Goal: Task Accomplishment & Management: Manage account settings

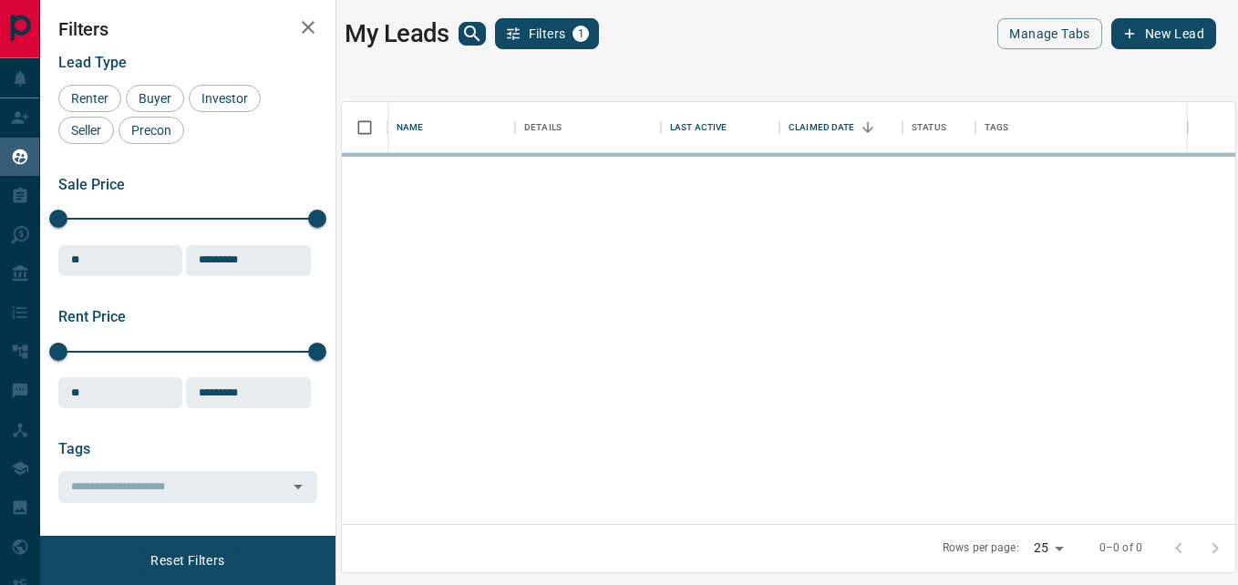
scroll to position [408, 879]
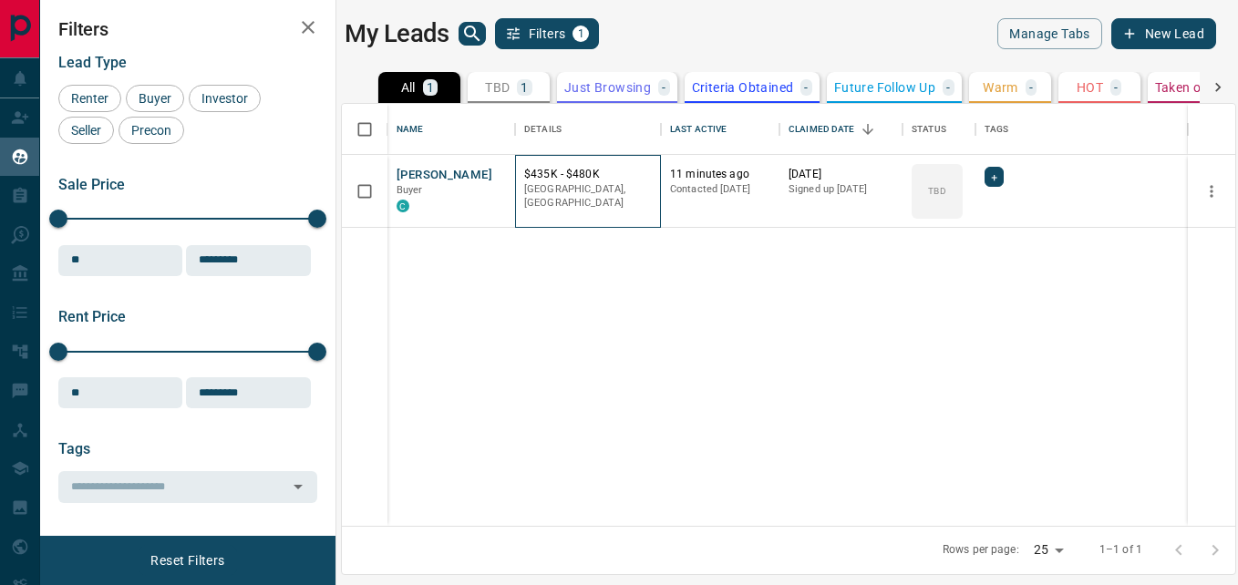
click at [535, 201] on div "[GEOGRAPHIC_DATA], [GEOGRAPHIC_DATA]" at bounding box center [588, 198] width 128 height 32
click at [416, 184] on span "Buyer" at bounding box center [409, 190] width 26 height 12
click at [943, 197] on p "TBD" at bounding box center [936, 191] width 17 height 14
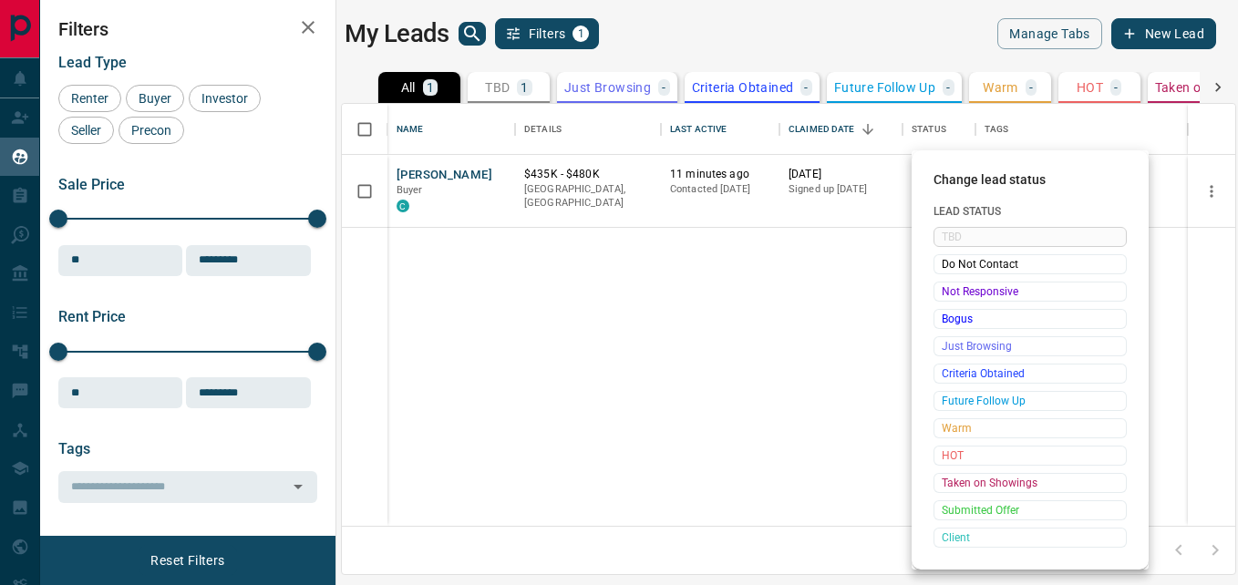
click at [363, 185] on div at bounding box center [619, 292] width 1238 height 585
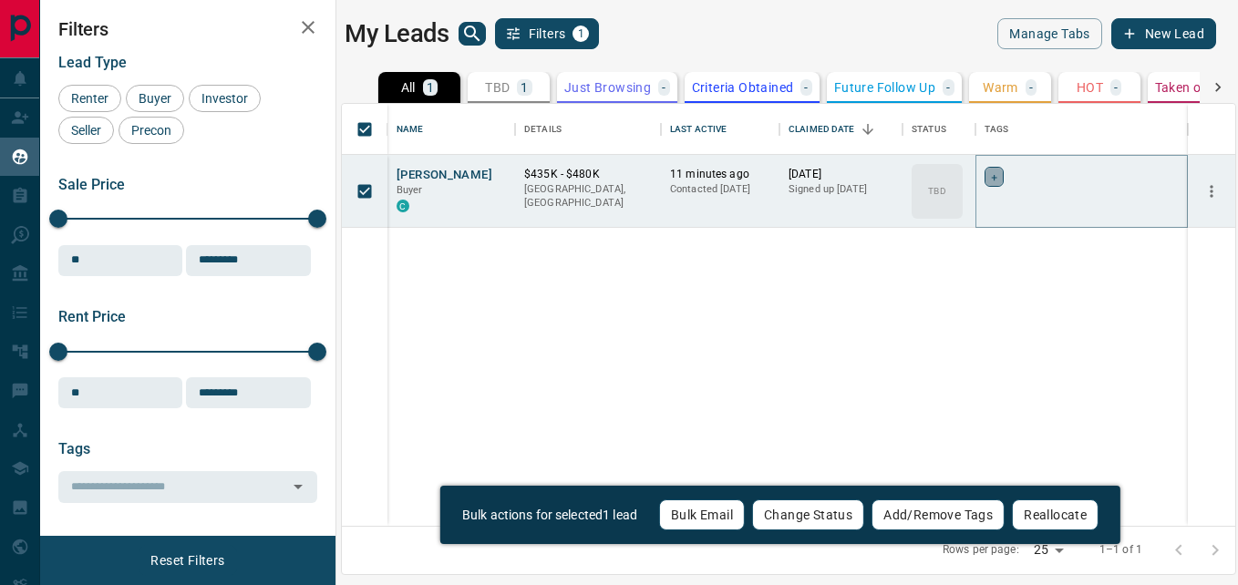
click at [990, 179] on div "+" at bounding box center [993, 177] width 19 height 20
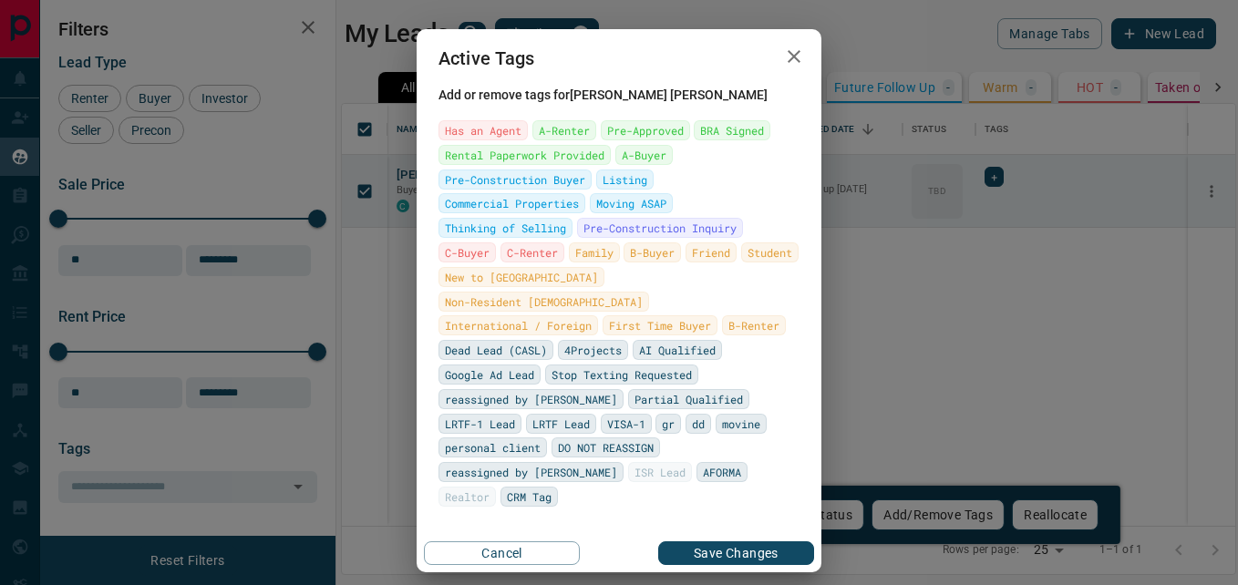
click at [787, 67] on icon "button" at bounding box center [794, 57] width 22 height 22
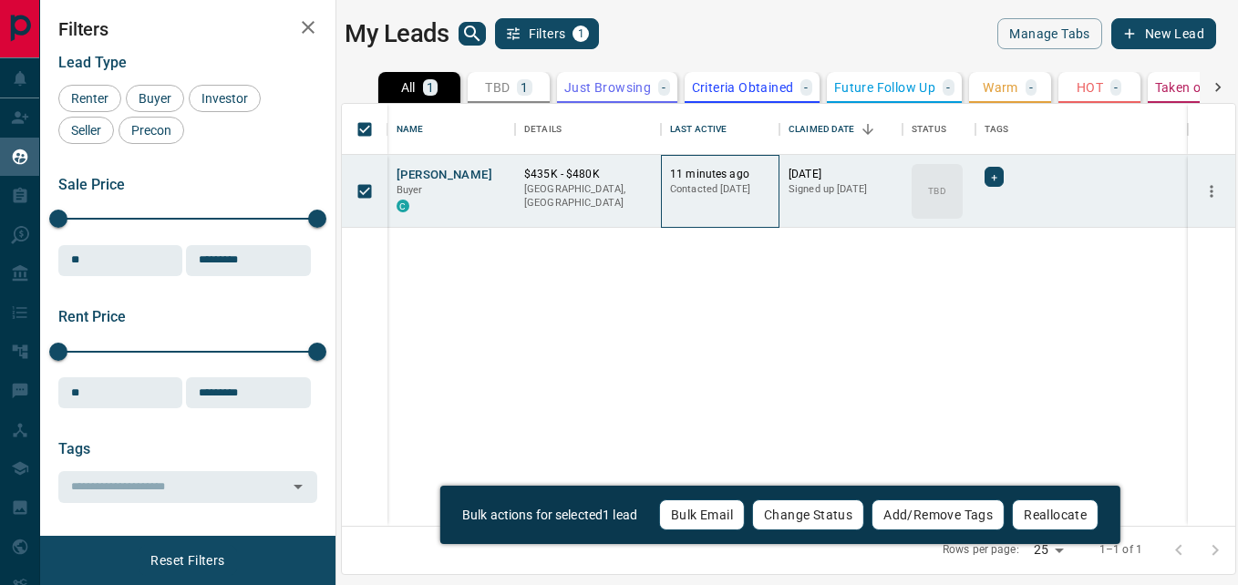
click at [700, 190] on p "Contacted [DATE]" at bounding box center [720, 189] width 100 height 15
click at [825, 200] on div "[DATE] Signed up [DATE]" at bounding box center [840, 191] width 105 height 49
click at [741, 192] on p "Contacted [DATE]" at bounding box center [720, 189] width 100 height 15
click at [624, 188] on p "[GEOGRAPHIC_DATA], [GEOGRAPHIC_DATA]" at bounding box center [588, 196] width 128 height 28
click at [500, 189] on p "Buyer" at bounding box center [450, 190] width 109 height 15
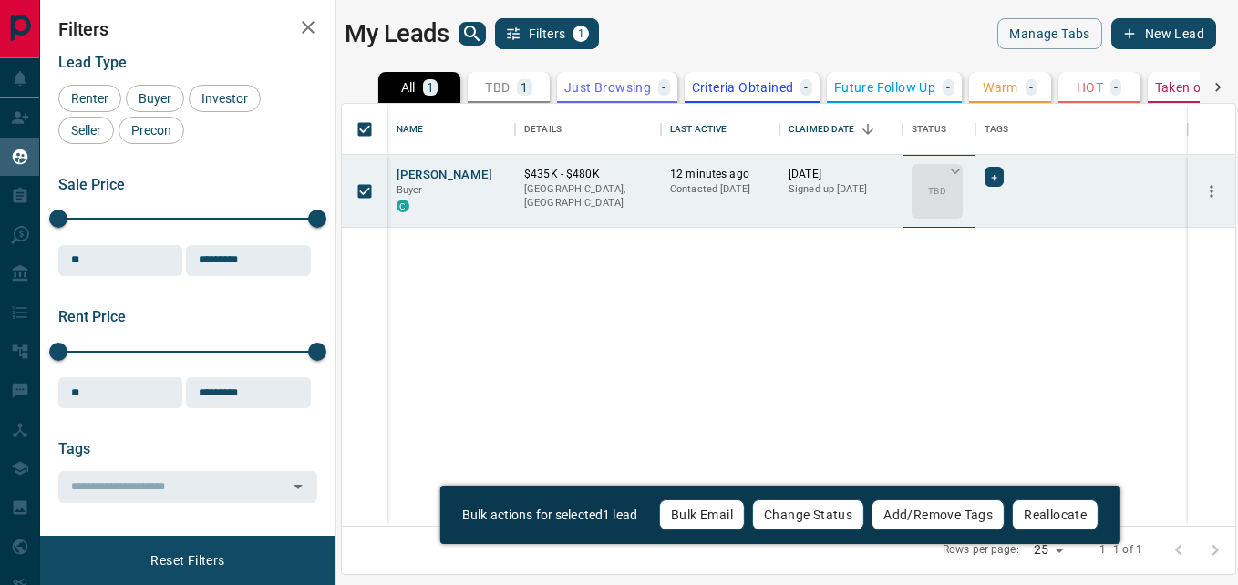
click at [959, 171] on icon at bounding box center [955, 171] width 18 height 18
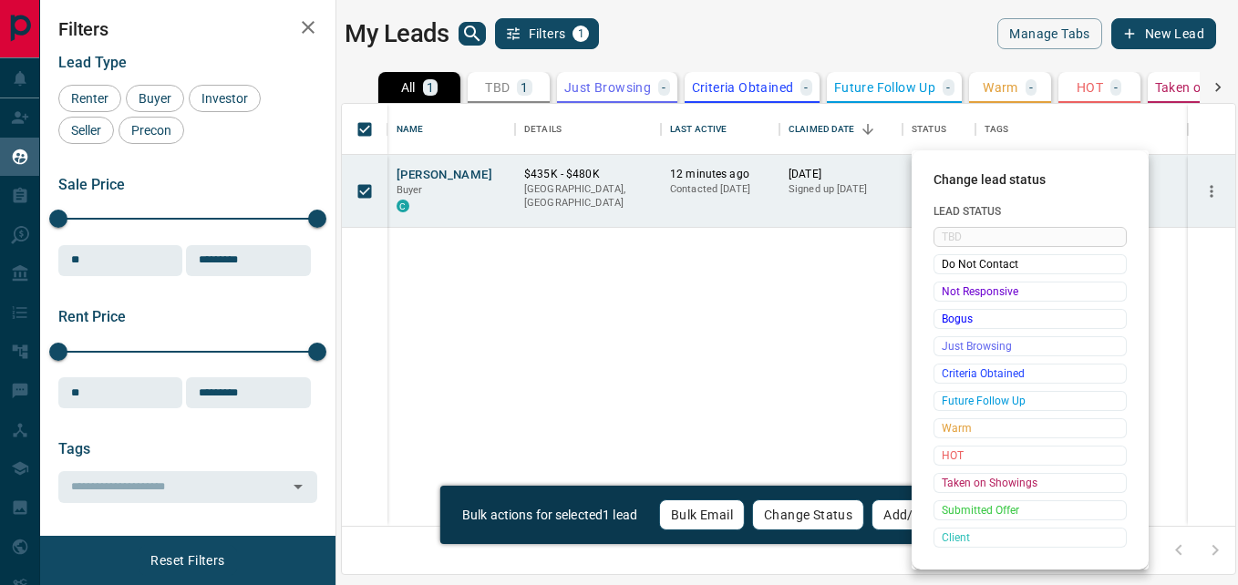
drag, startPoint x: 849, startPoint y: 294, endPoint x: 879, endPoint y: 259, distance: 46.6
click at [846, 298] on div at bounding box center [619, 292] width 1238 height 585
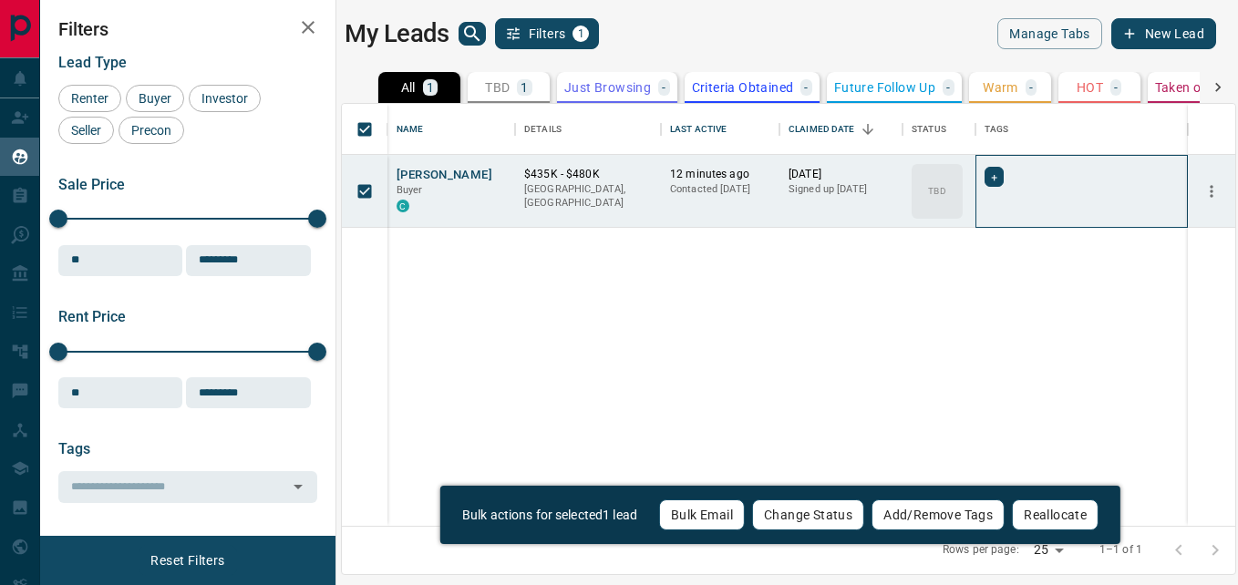
click at [997, 190] on div "+" at bounding box center [1081, 191] width 194 height 49
click at [995, 181] on span "+" at bounding box center [994, 177] width 6 height 18
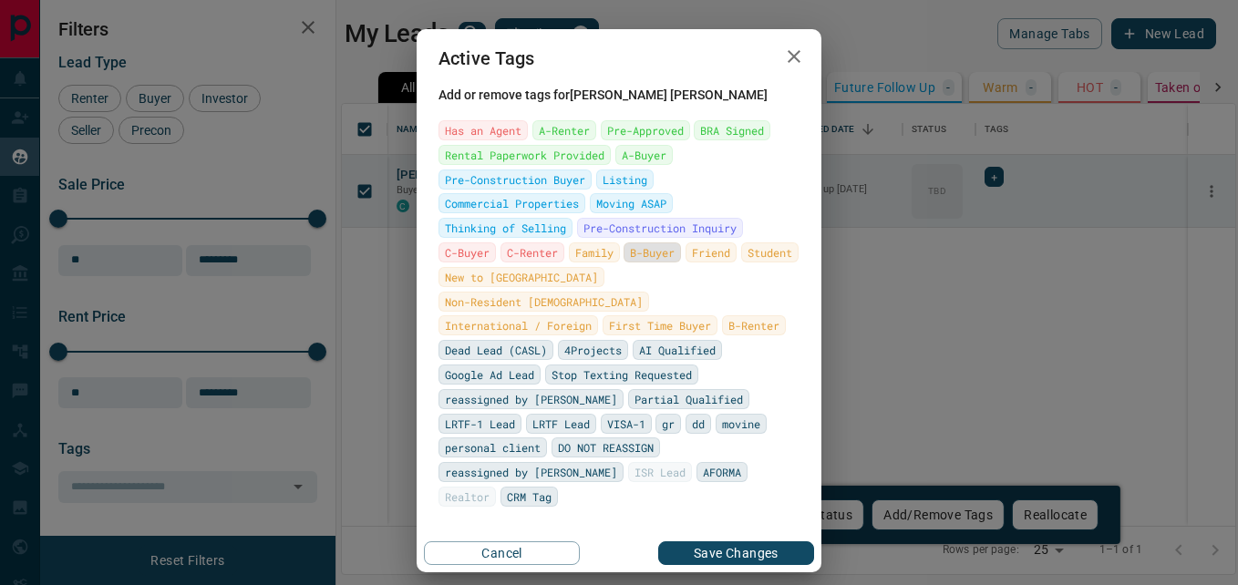
click at [630, 262] on span "B-Buyer" at bounding box center [652, 252] width 45 height 18
click at [754, 541] on button "Save Changes" at bounding box center [736, 553] width 156 height 24
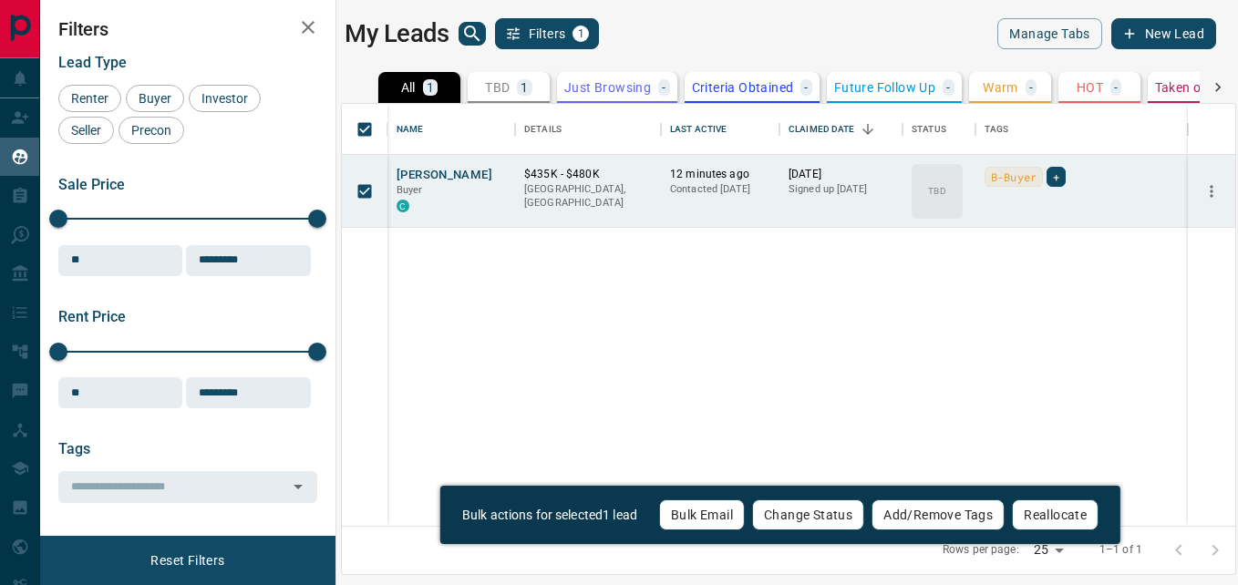
click at [606, 90] on p "Just Browsing" at bounding box center [607, 87] width 87 height 13
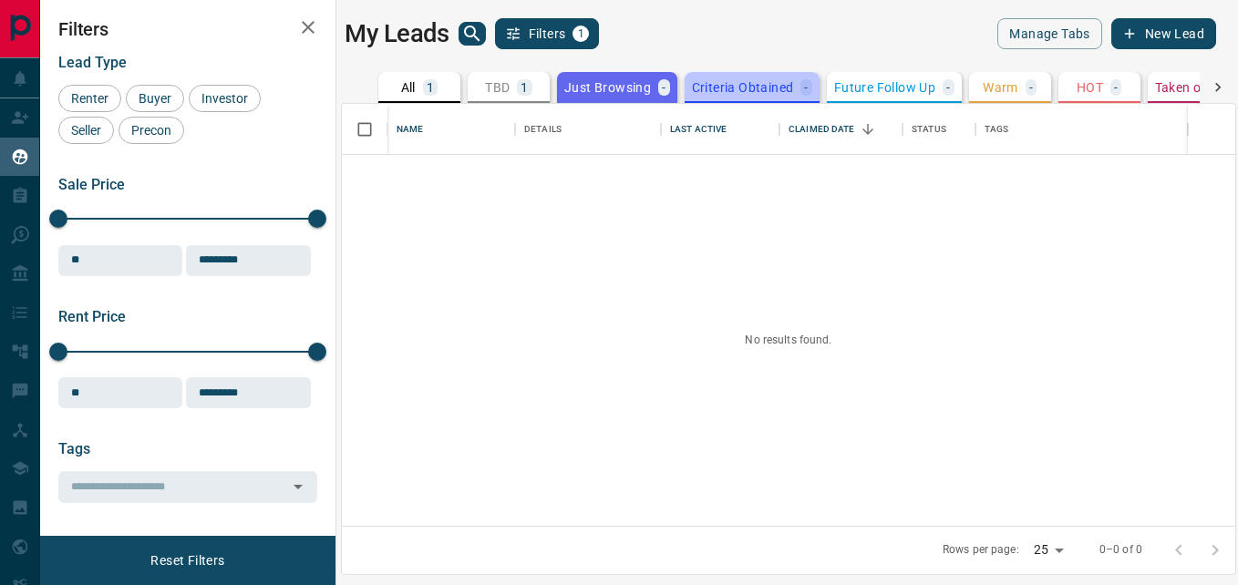
click at [732, 93] on p "Criteria Obtained" at bounding box center [743, 87] width 102 height 13
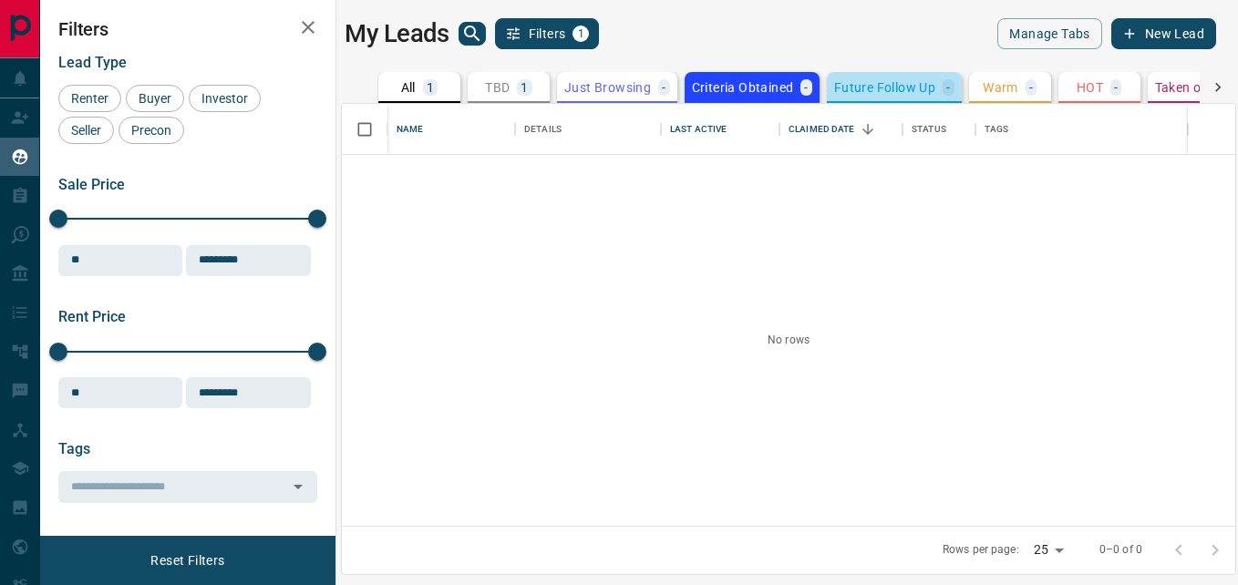
click at [892, 93] on p "Future Follow Up" at bounding box center [884, 87] width 101 height 13
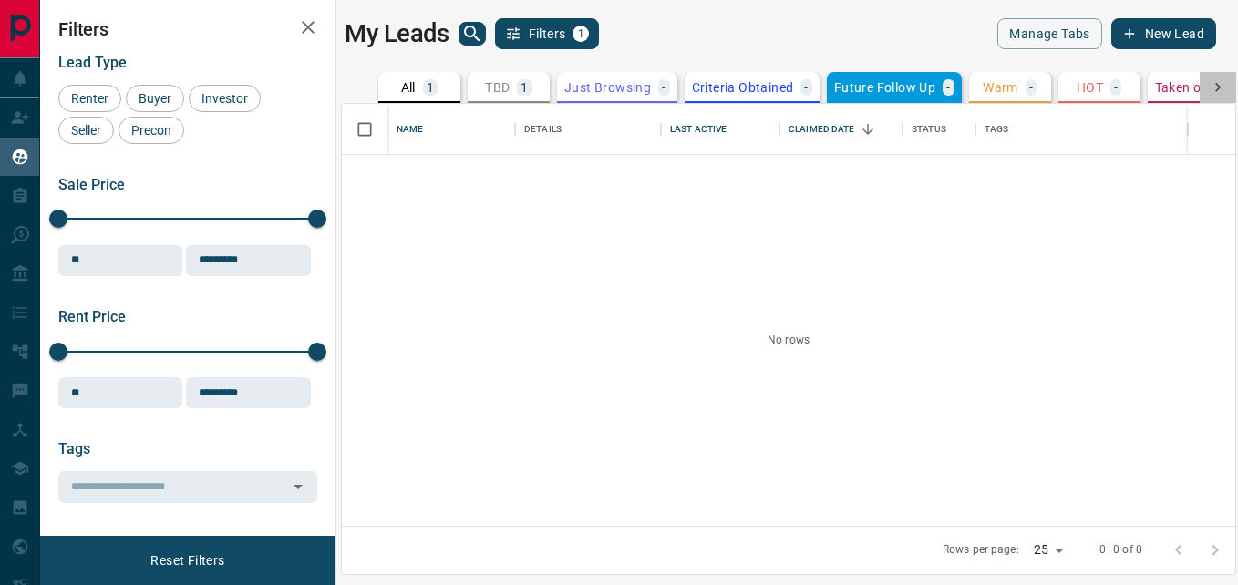
click at [1222, 89] on icon at bounding box center [1217, 87] width 18 height 18
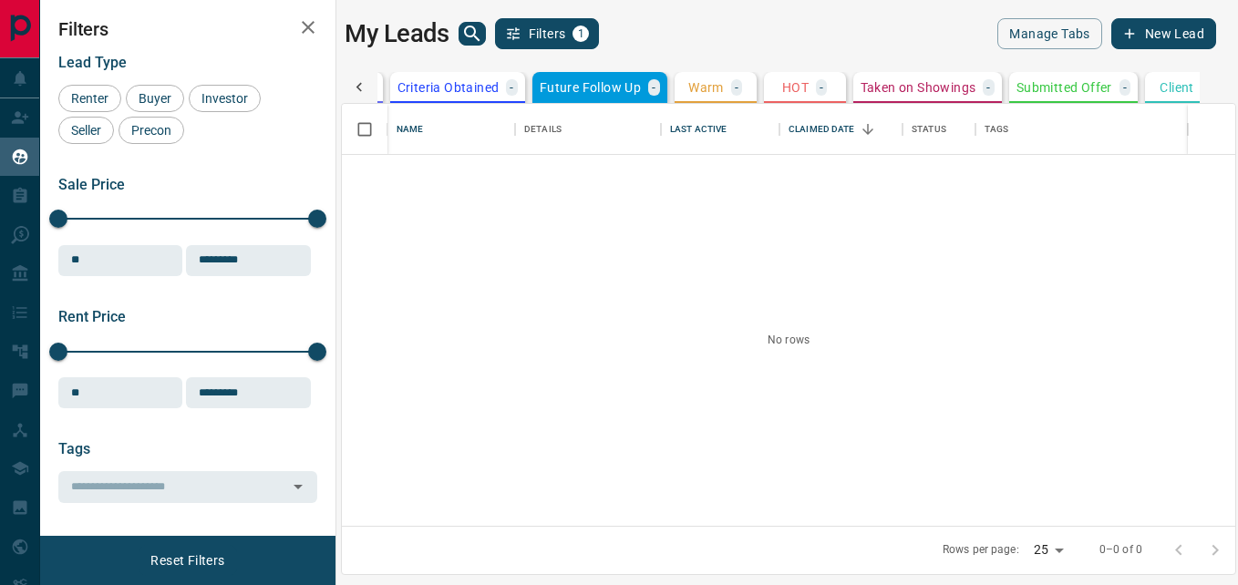
scroll to position [0, 320]
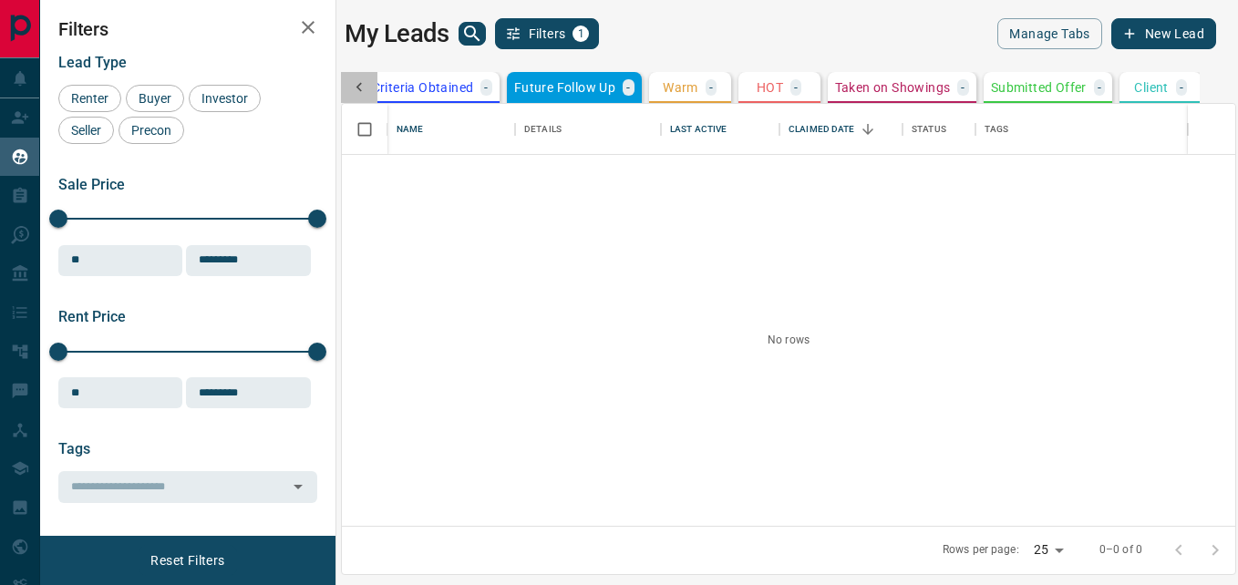
click at [365, 87] on icon at bounding box center [359, 87] width 18 height 18
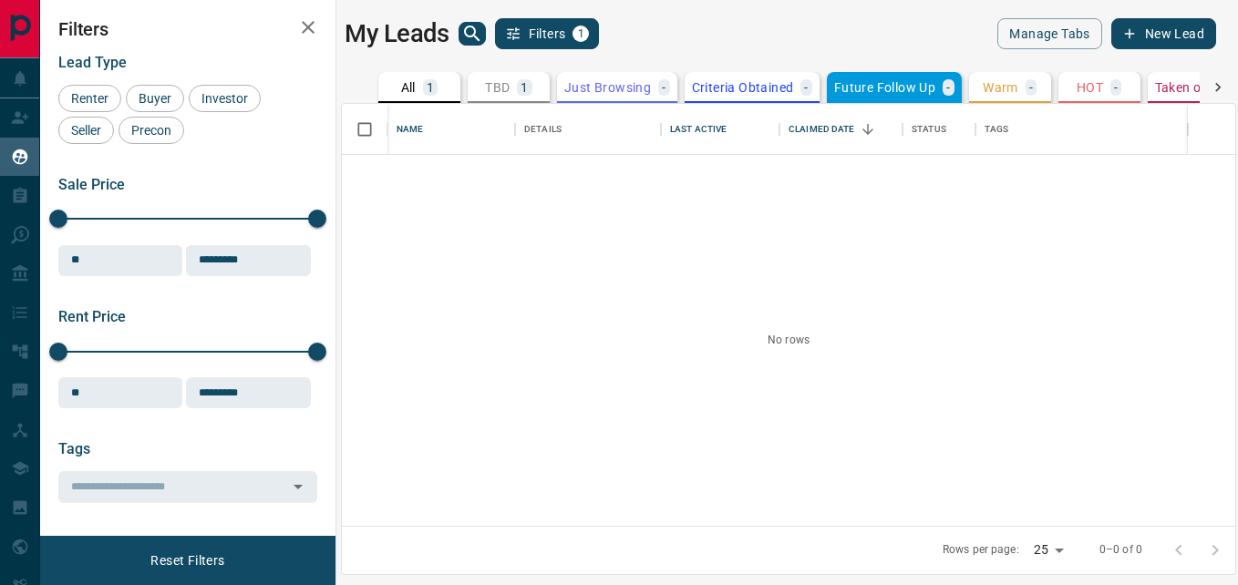
click at [402, 87] on p "All" at bounding box center [408, 87] width 15 height 13
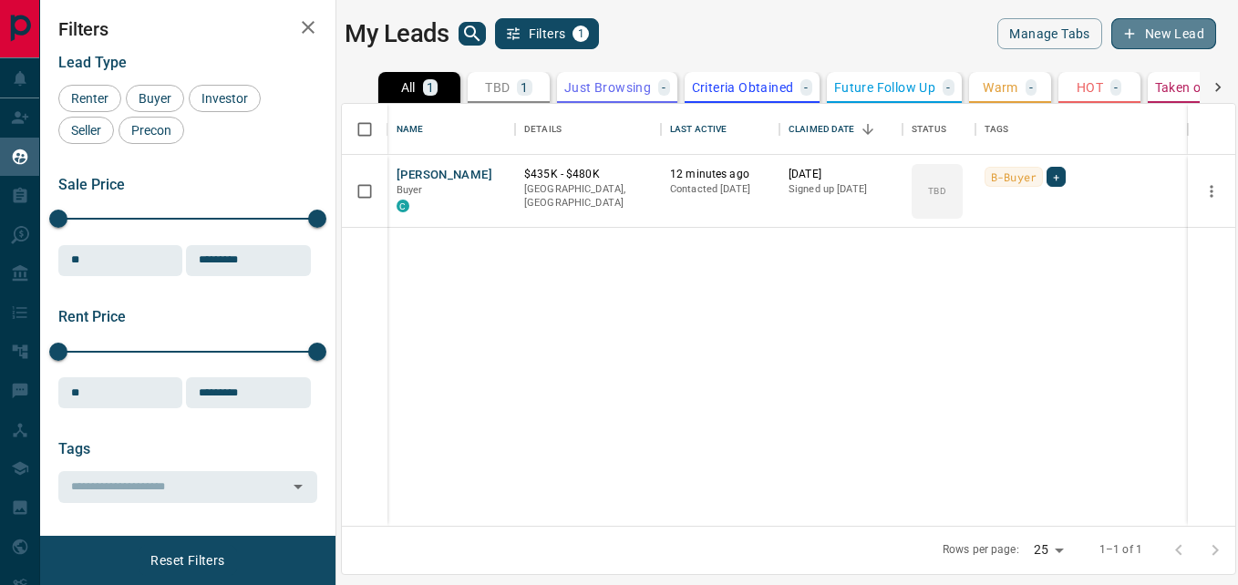
click at [1187, 24] on button "New Lead" at bounding box center [1163, 33] width 105 height 31
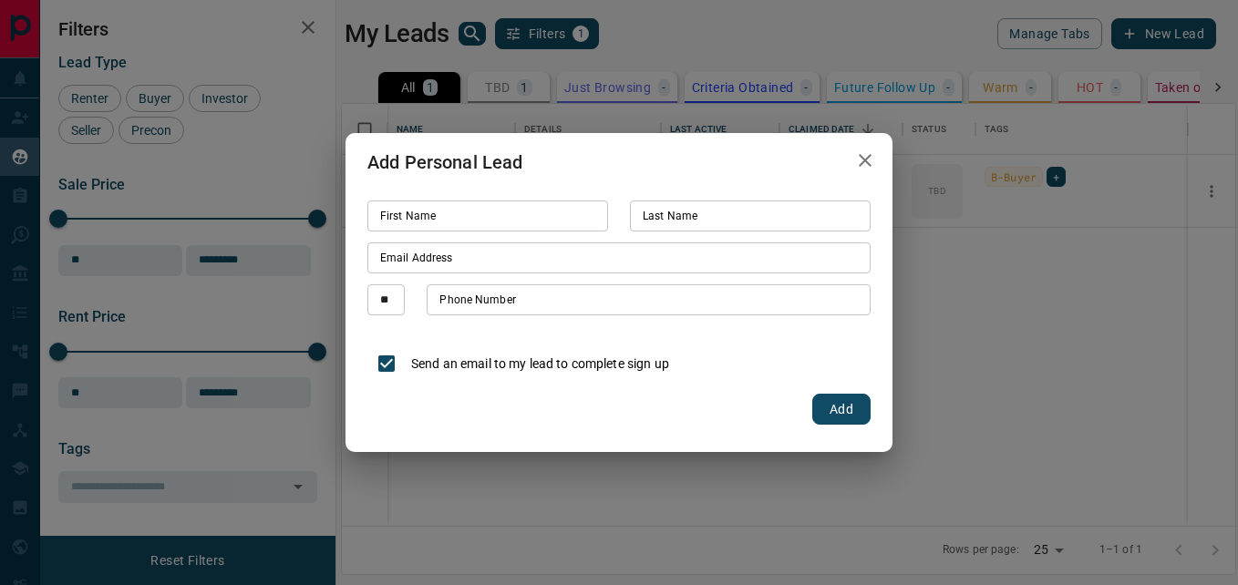
click at [863, 157] on icon "button" at bounding box center [865, 160] width 22 height 22
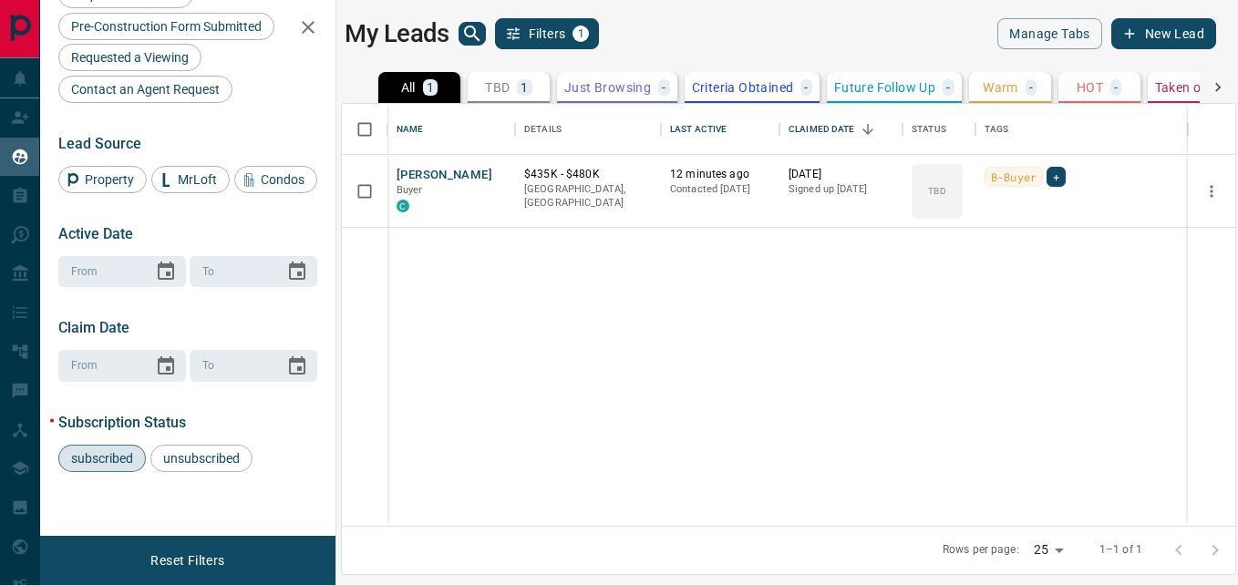
scroll to position [775, 0]
click at [453, 172] on button "[PERSON_NAME]" at bounding box center [444, 175] width 96 height 17
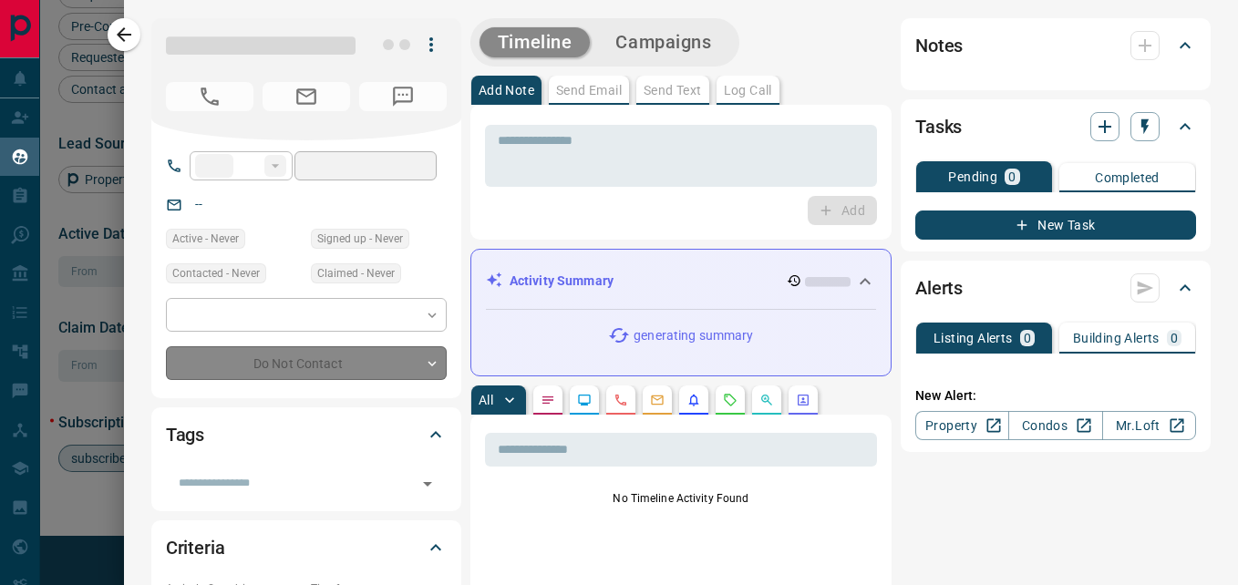
type input "**"
type input "**********"
type input "**"
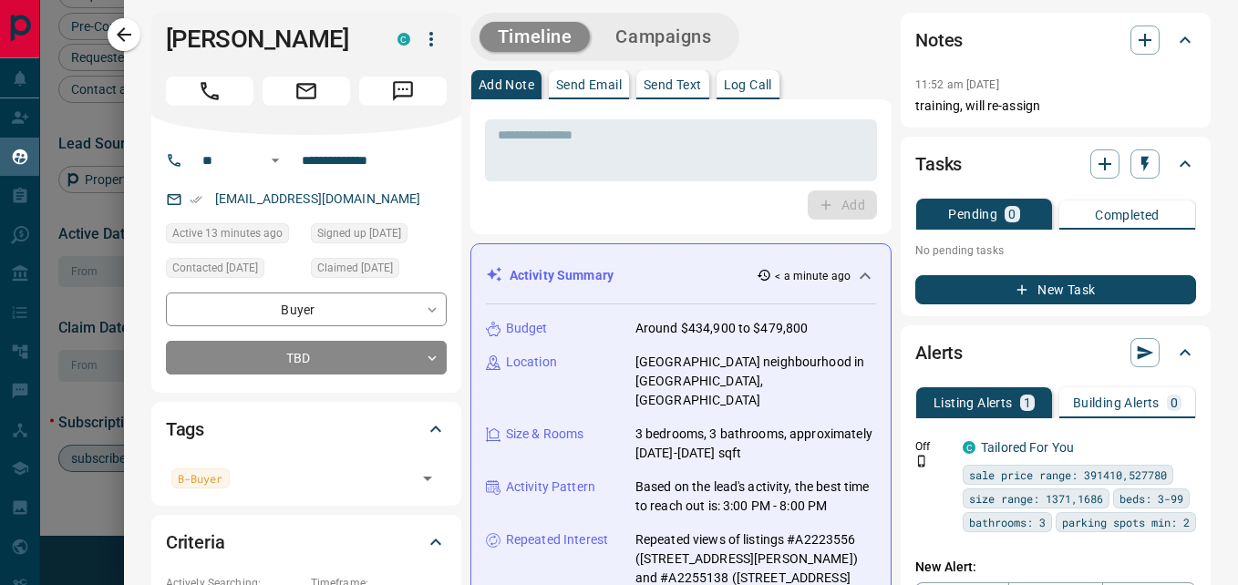
scroll to position [0, 0]
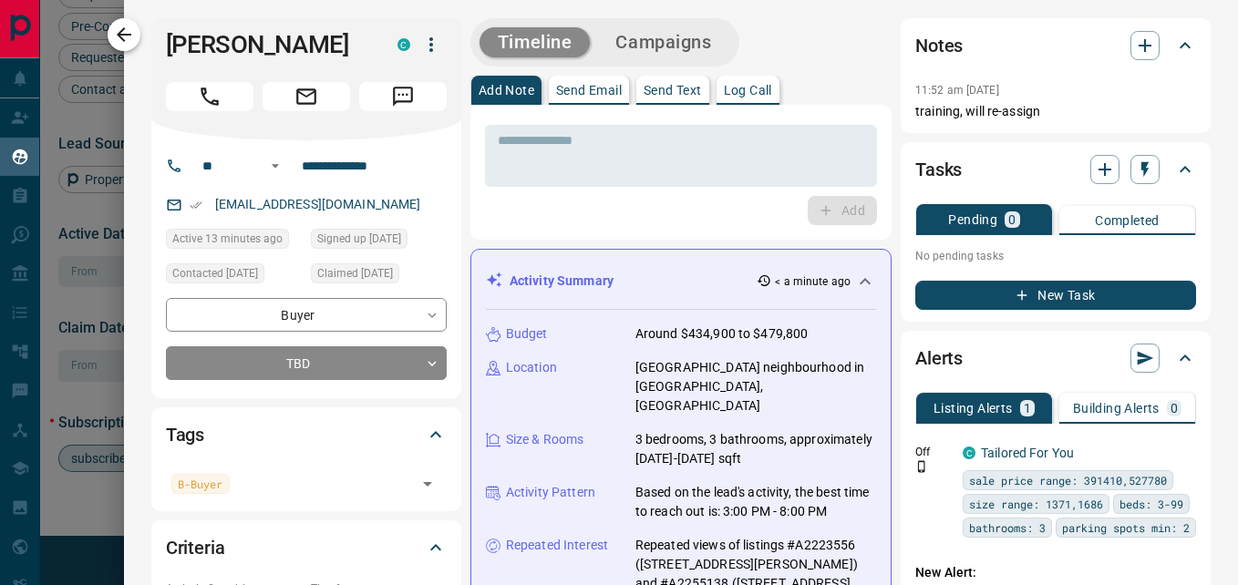
click at [128, 34] on icon "button" at bounding box center [124, 34] width 15 height 15
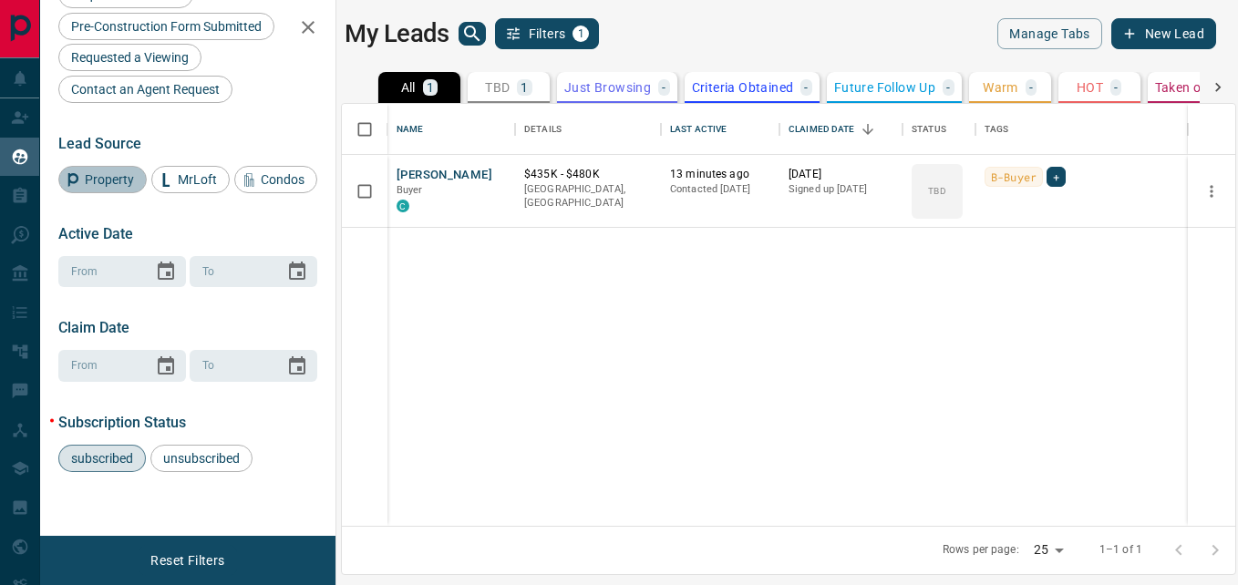
click at [114, 172] on span "Property" at bounding box center [109, 179] width 62 height 15
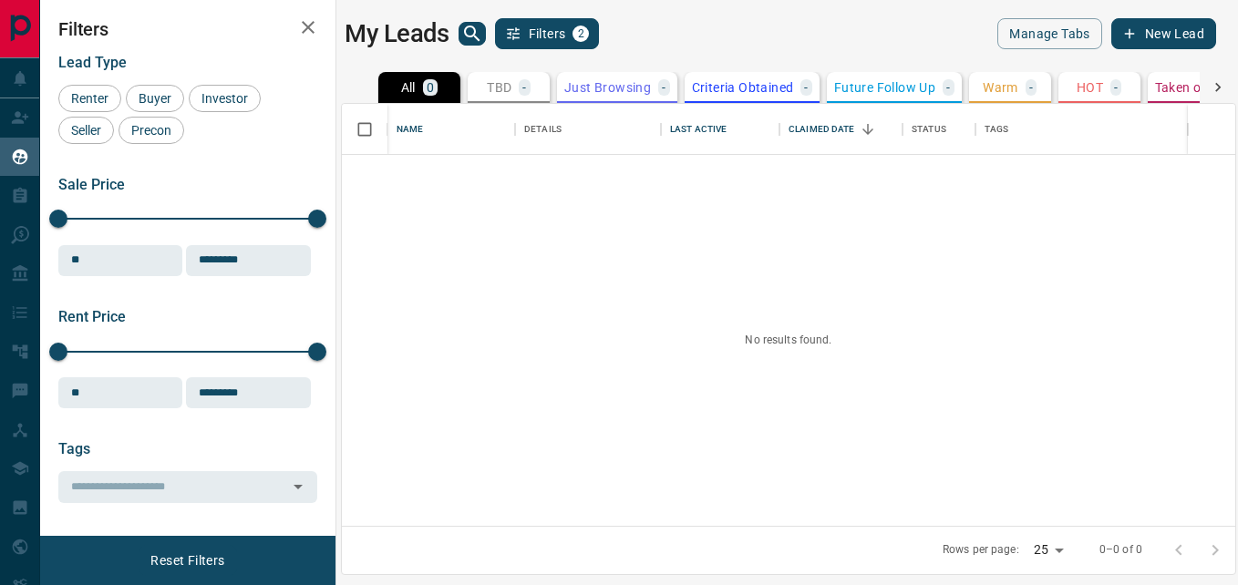
click at [311, 20] on icon "button" at bounding box center [308, 27] width 22 height 22
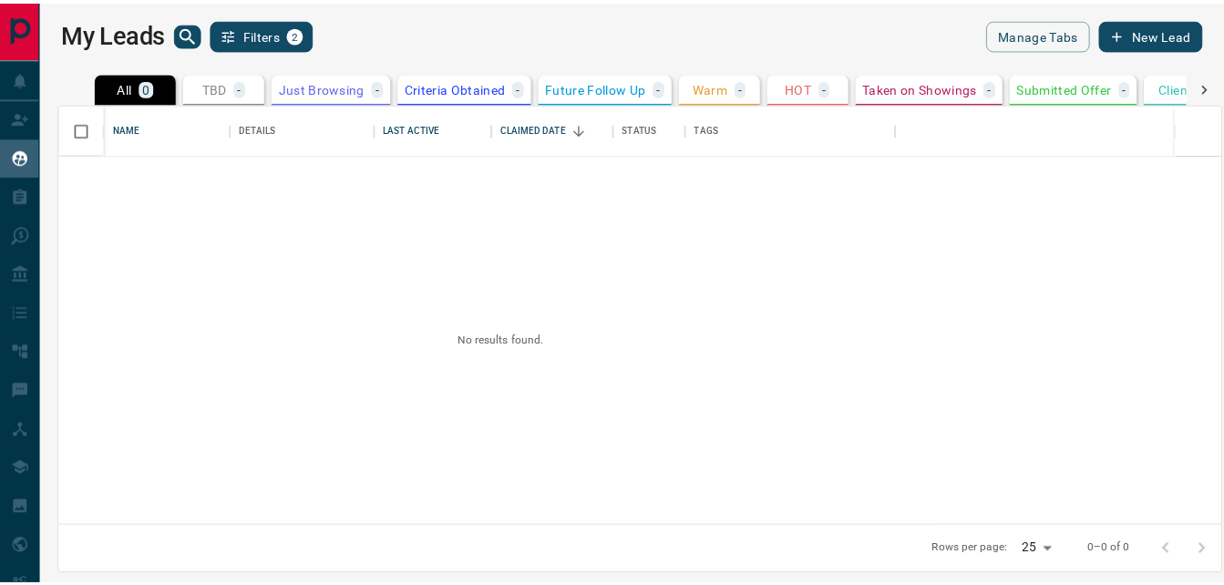
scroll to position [408, 1162]
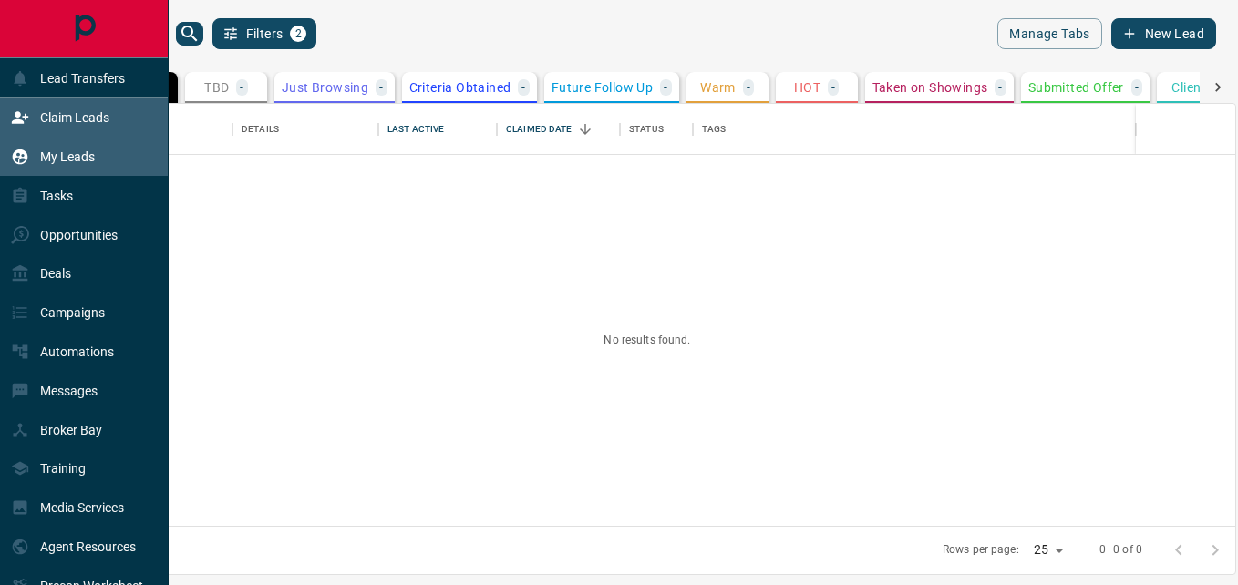
click at [83, 129] on div "Claim Leads" at bounding box center [60, 118] width 98 height 30
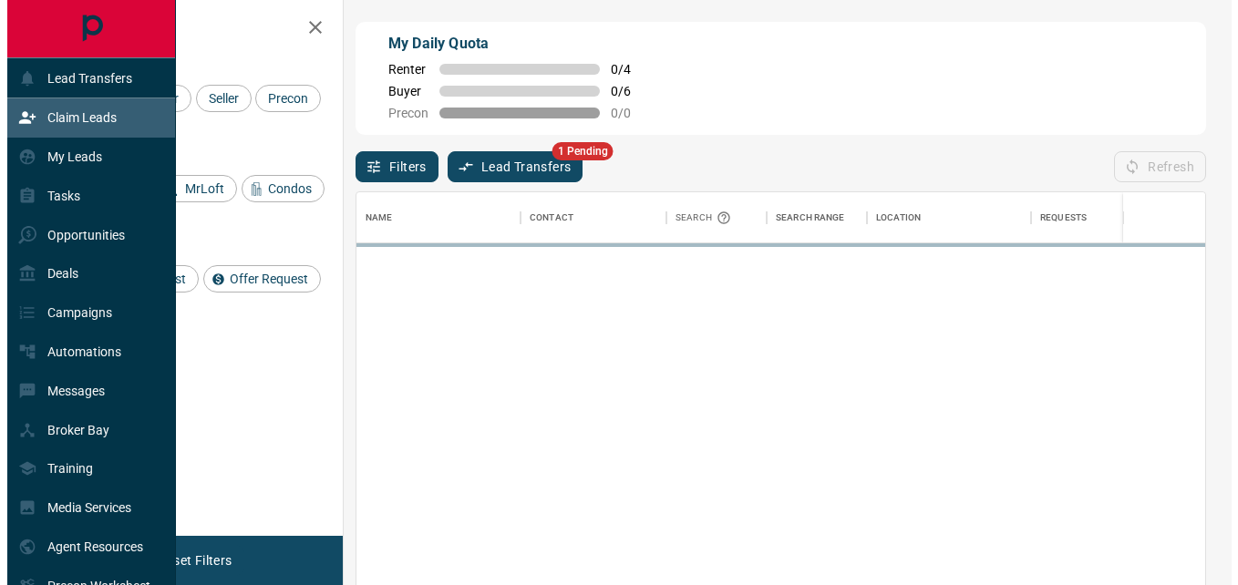
scroll to position [425, 835]
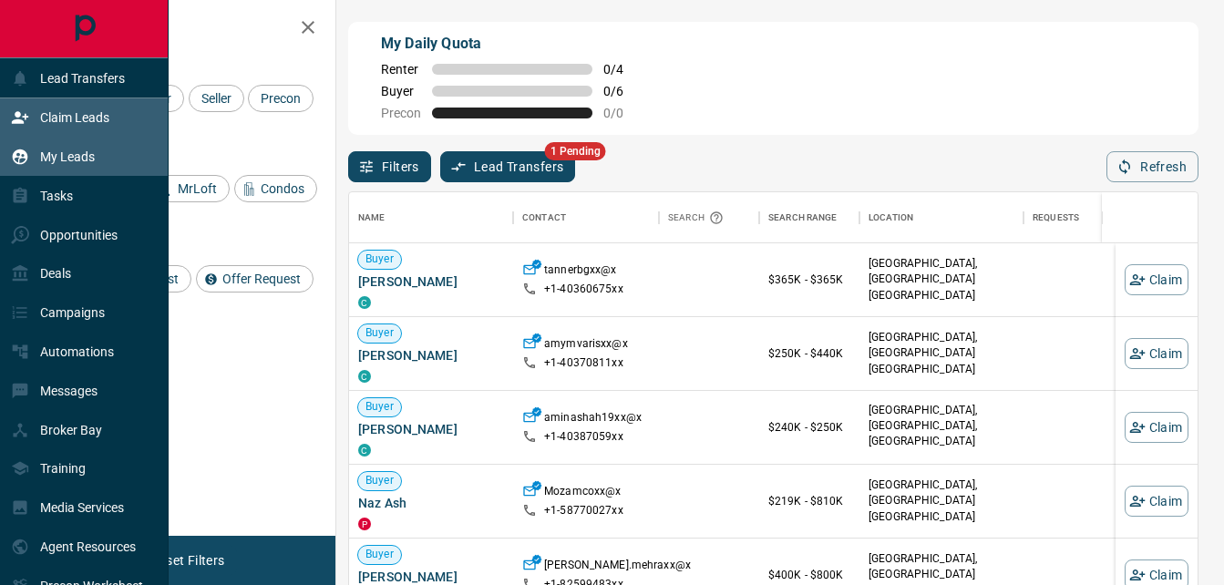
click at [94, 155] on p "My Leads" at bounding box center [67, 156] width 55 height 15
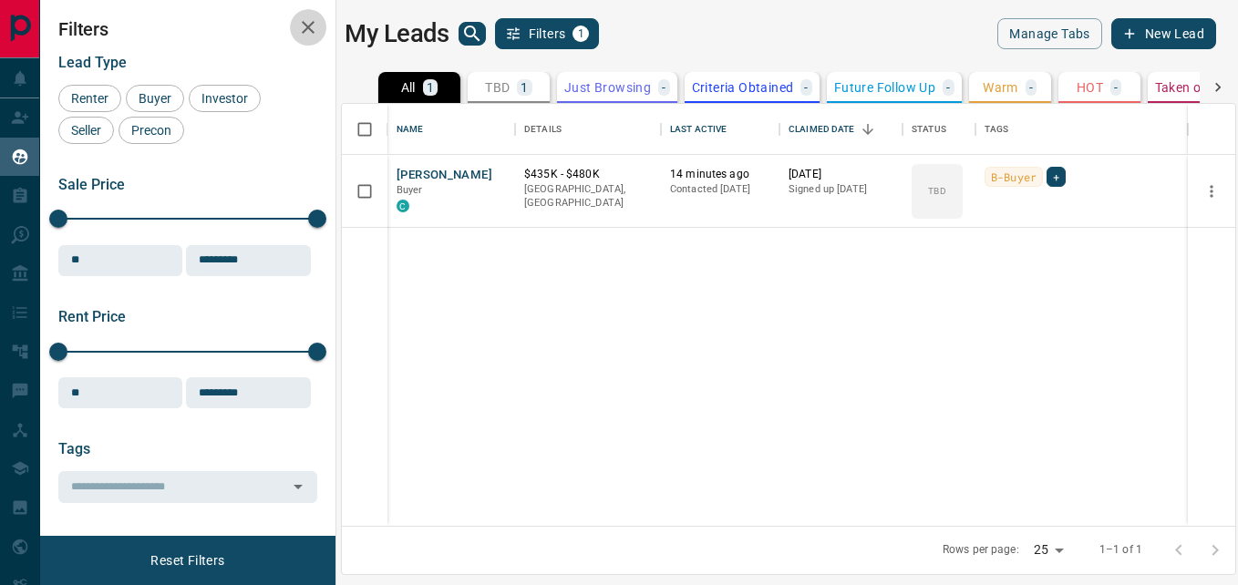
click at [306, 32] on icon "button" at bounding box center [308, 27] width 22 height 22
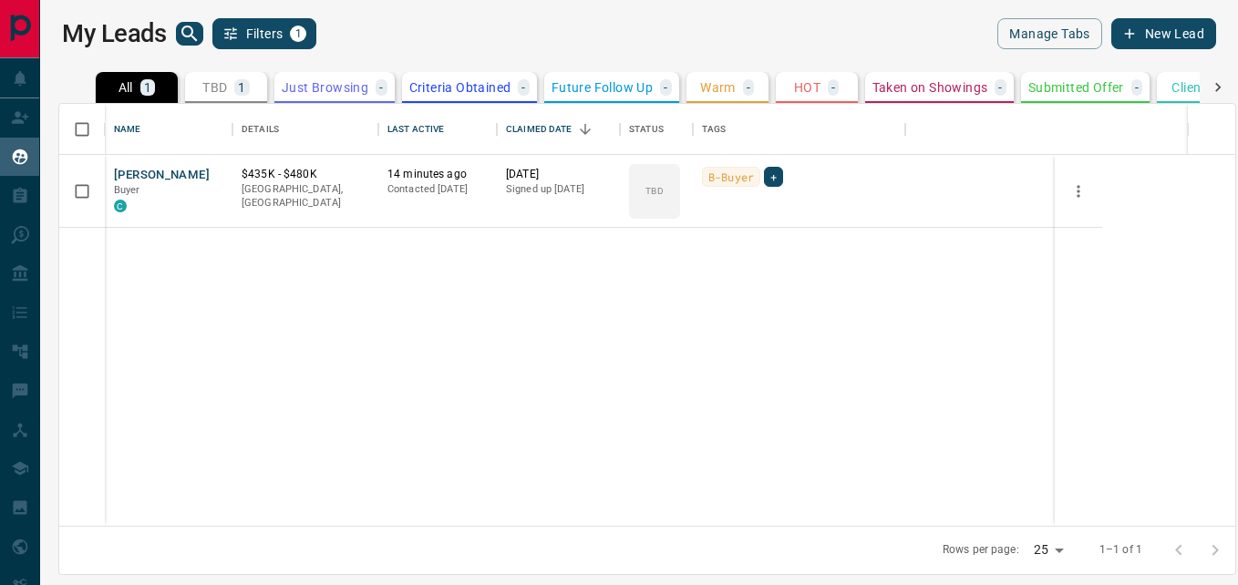
scroll to position [408, 1162]
click at [147, 183] on button "[PERSON_NAME]" at bounding box center [162, 175] width 96 height 17
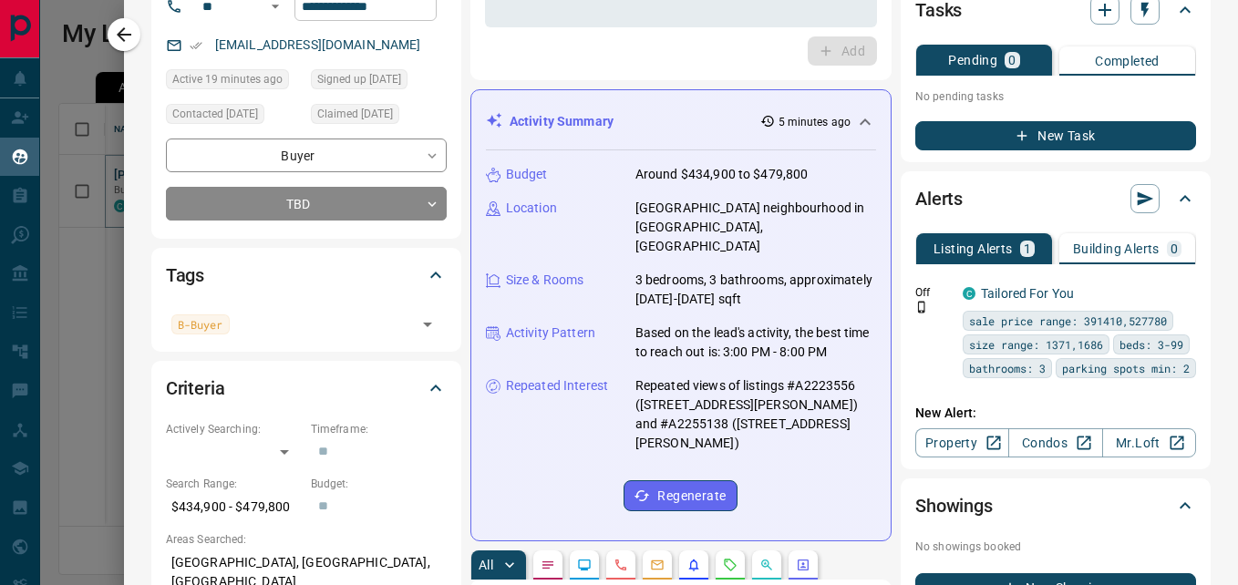
scroll to position [91, 0]
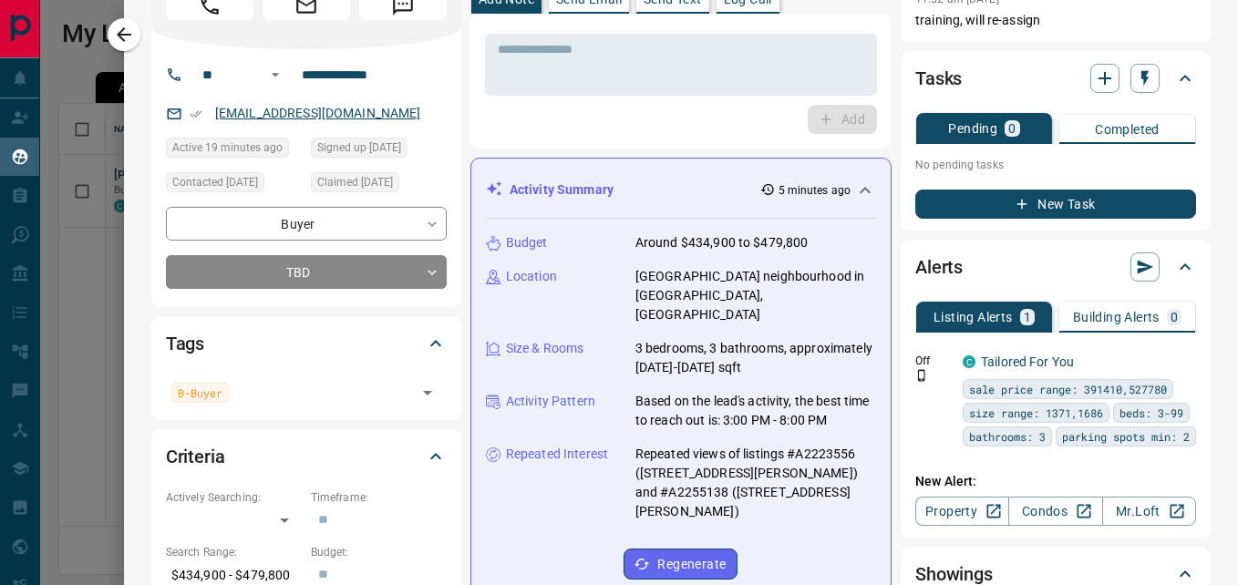
click at [290, 112] on link "[EMAIL_ADDRESS][DOMAIN_NAME]" at bounding box center [318, 113] width 206 height 15
click at [278, 330] on div "Tags" at bounding box center [295, 343] width 259 height 29
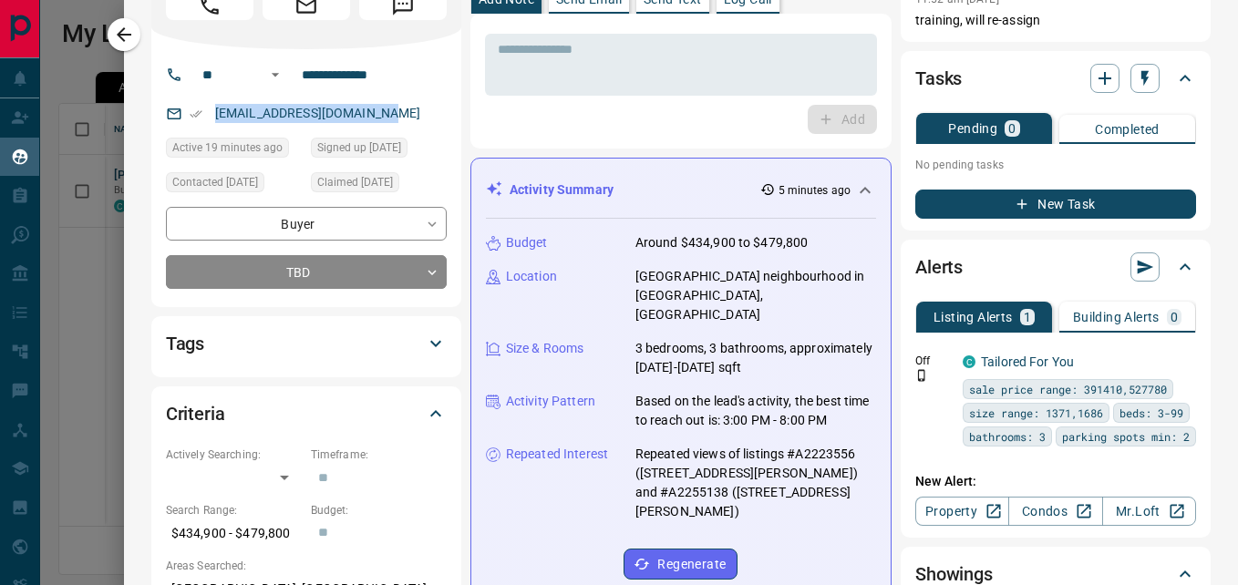
drag, startPoint x: 385, startPoint y: 116, endPoint x: 217, endPoint y: 122, distance: 168.7
click at [217, 122] on div "[EMAIL_ADDRESS][DOMAIN_NAME]" at bounding box center [306, 113] width 281 height 30
copy link "[EMAIL_ADDRESS][DOMAIN_NAME]"
click at [417, 118] on div "[EMAIL_ADDRESS][DOMAIN_NAME]" at bounding box center [306, 113] width 281 height 30
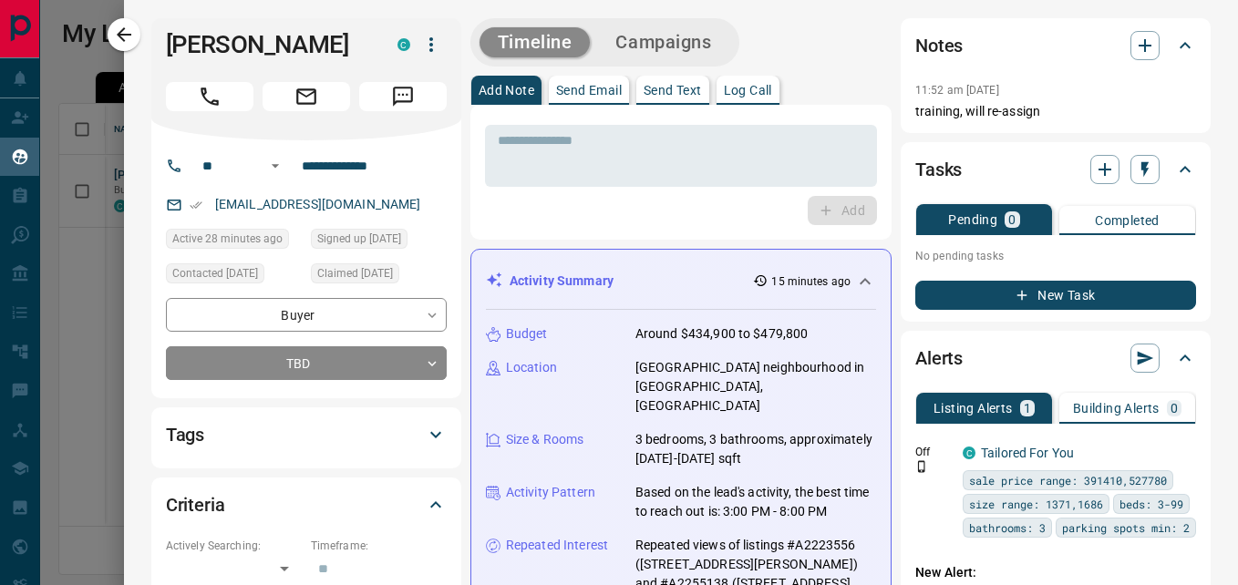
click at [1022, 290] on button "New Task" at bounding box center [1055, 295] width 281 height 29
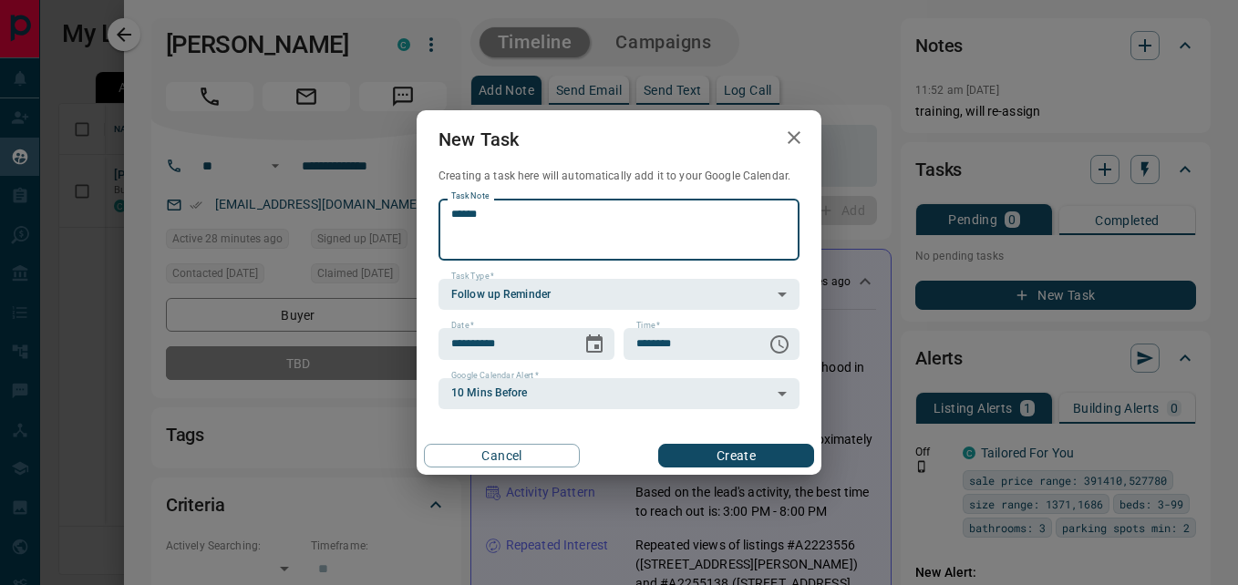
type textarea "******"
click at [754, 457] on button "Create" at bounding box center [736, 456] width 156 height 24
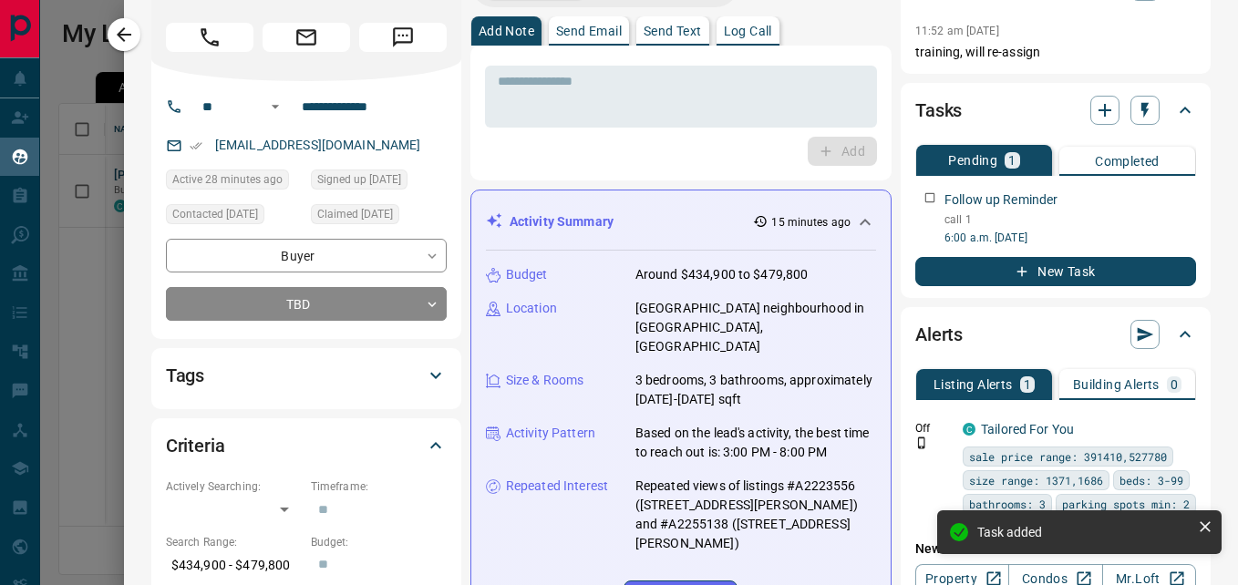
scroll to position [91, 0]
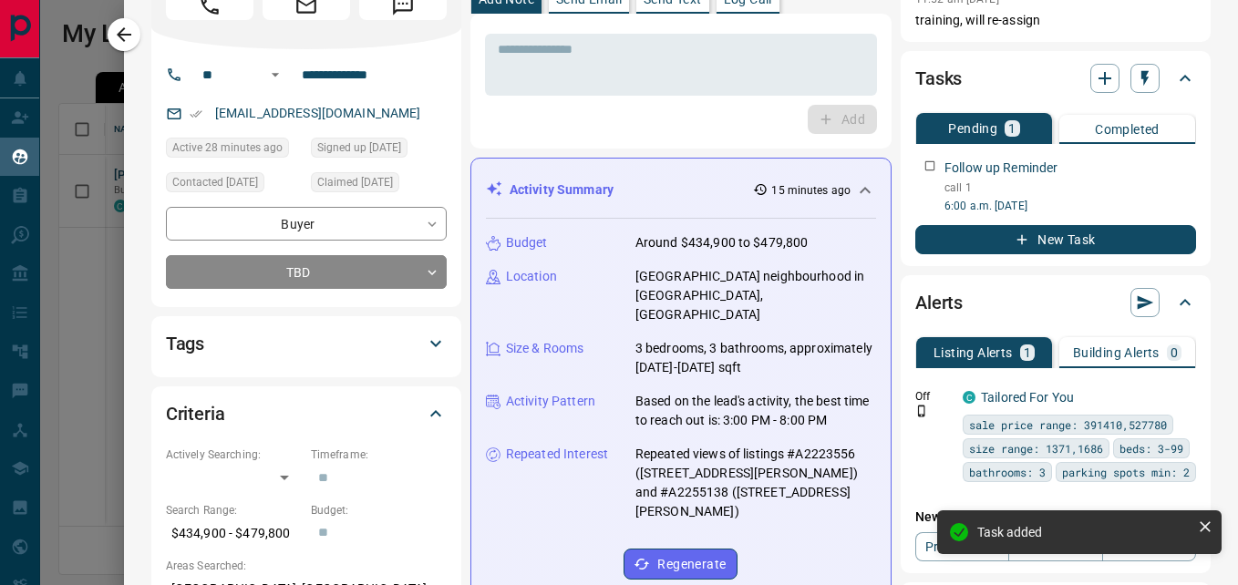
click at [310, 329] on div "Tags" at bounding box center [295, 343] width 259 height 29
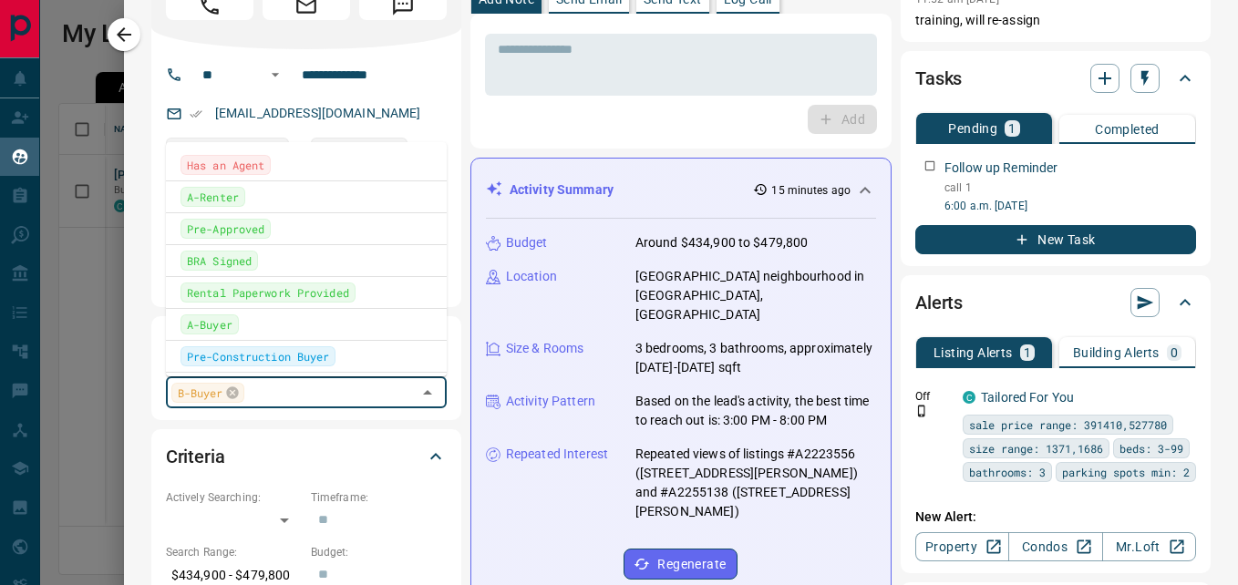
click at [253, 391] on input "text" at bounding box center [330, 392] width 161 height 20
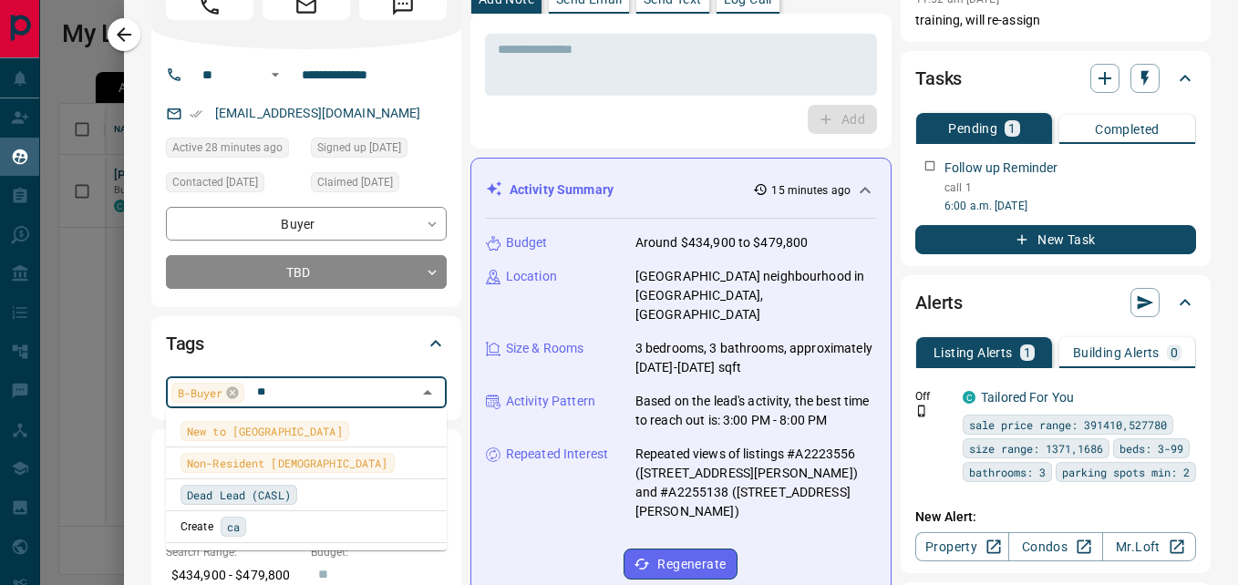
scroll to position [0, 0]
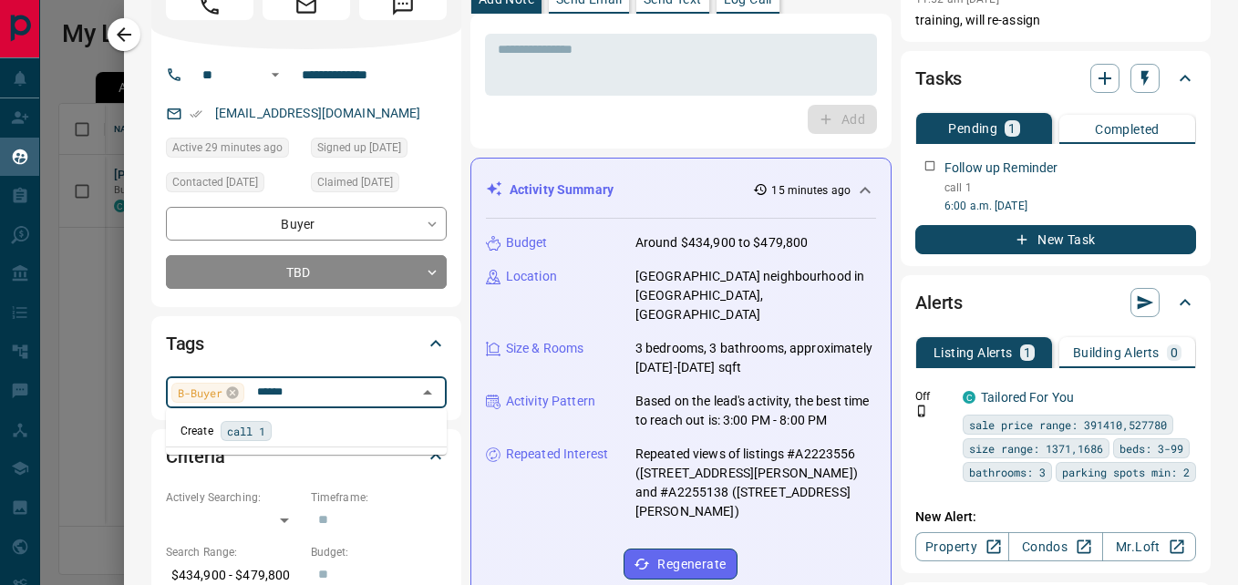
click at [300, 450] on ul "Create call 1" at bounding box center [306, 431] width 281 height 46
type input "******"
click at [334, 473] on div "Criteria" at bounding box center [306, 457] width 281 height 44
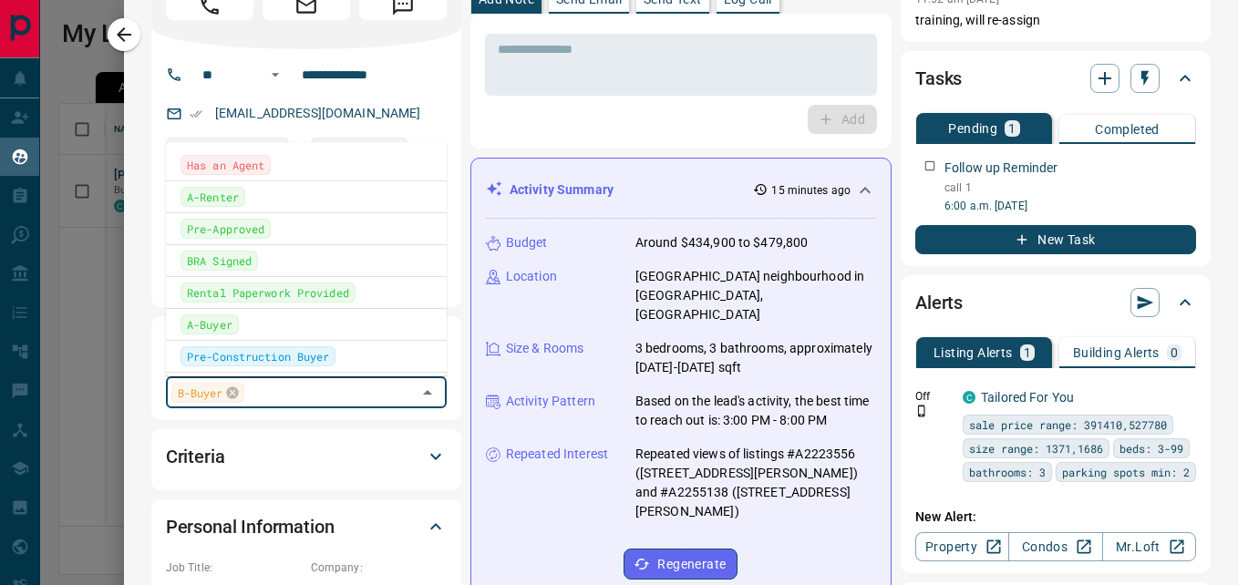
click at [342, 395] on input "text" at bounding box center [330, 392] width 161 height 20
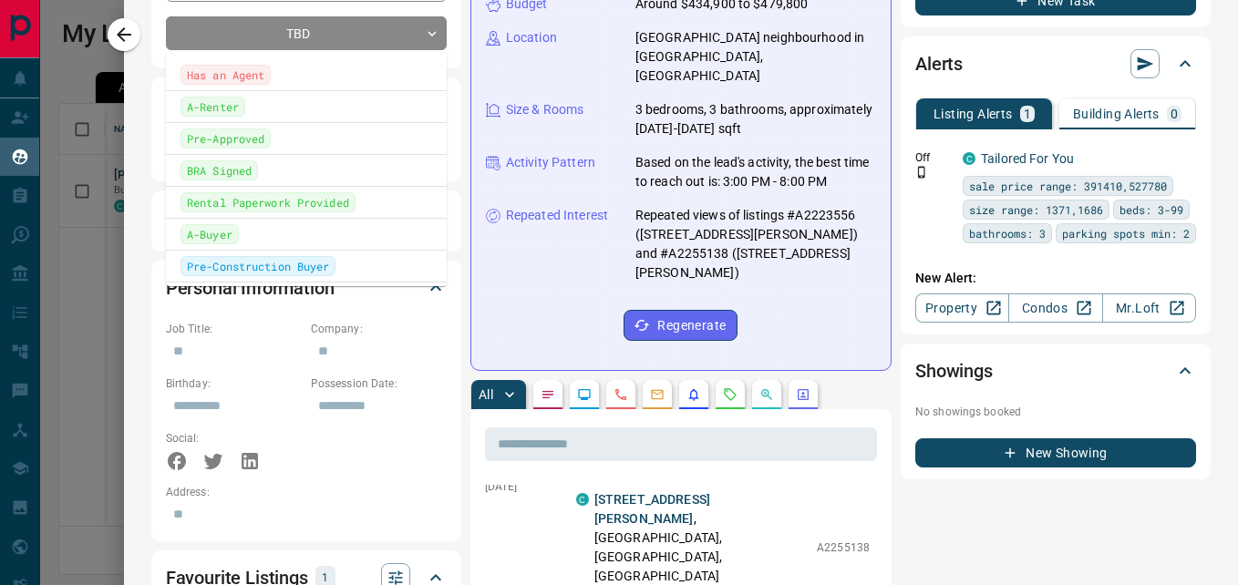
scroll to position [456, 0]
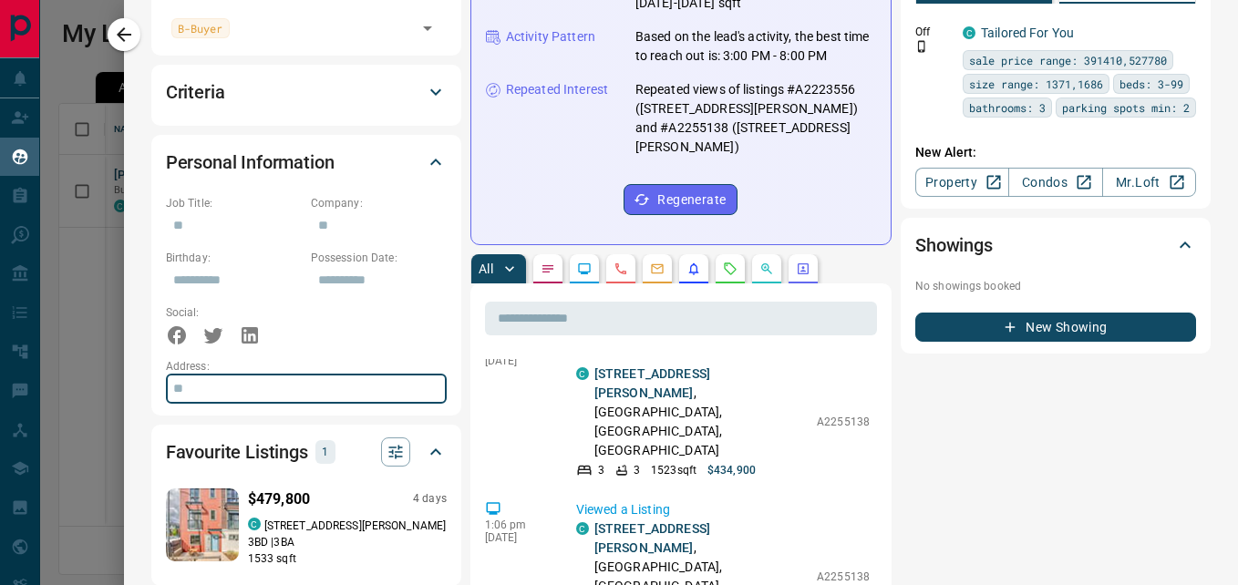
click at [365, 378] on input "text" at bounding box center [306, 389] width 281 height 29
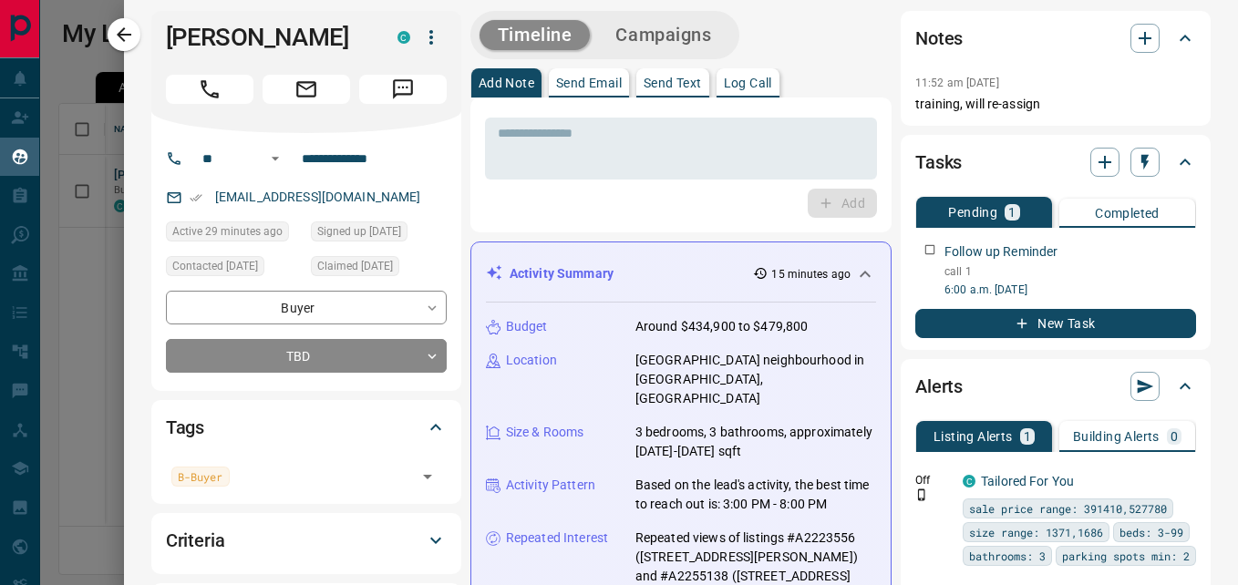
scroll to position [0, 0]
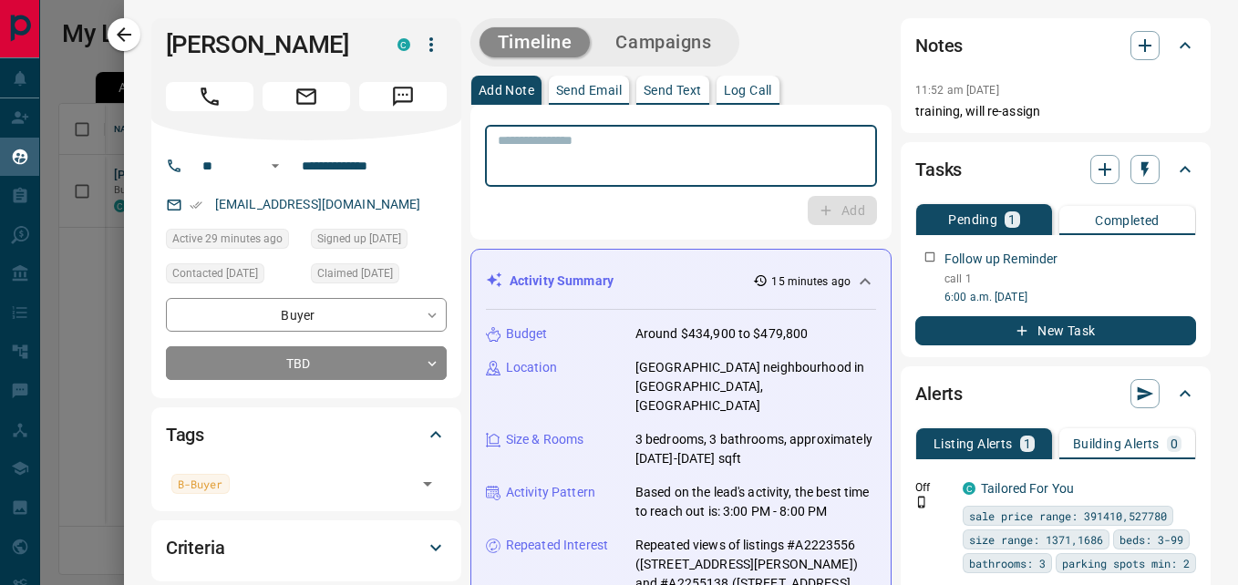
click at [560, 149] on textarea at bounding box center [681, 156] width 366 height 46
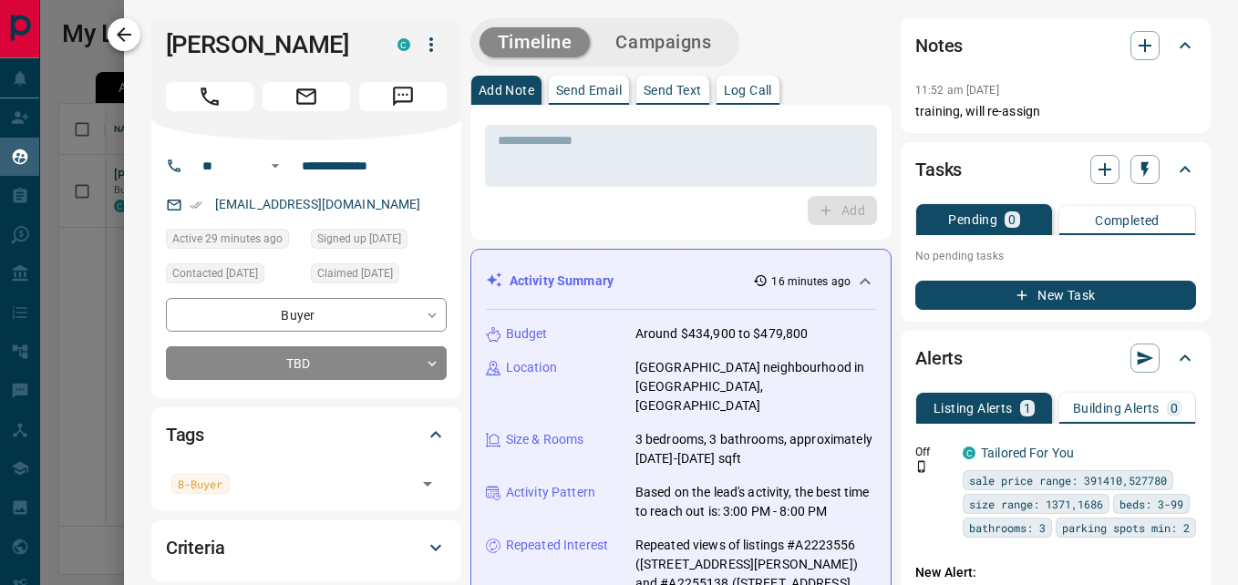
click at [133, 33] on icon "button" at bounding box center [124, 35] width 22 height 22
click at [33, 22] on icon "Main Page" at bounding box center [19, 28] width 41 height 41
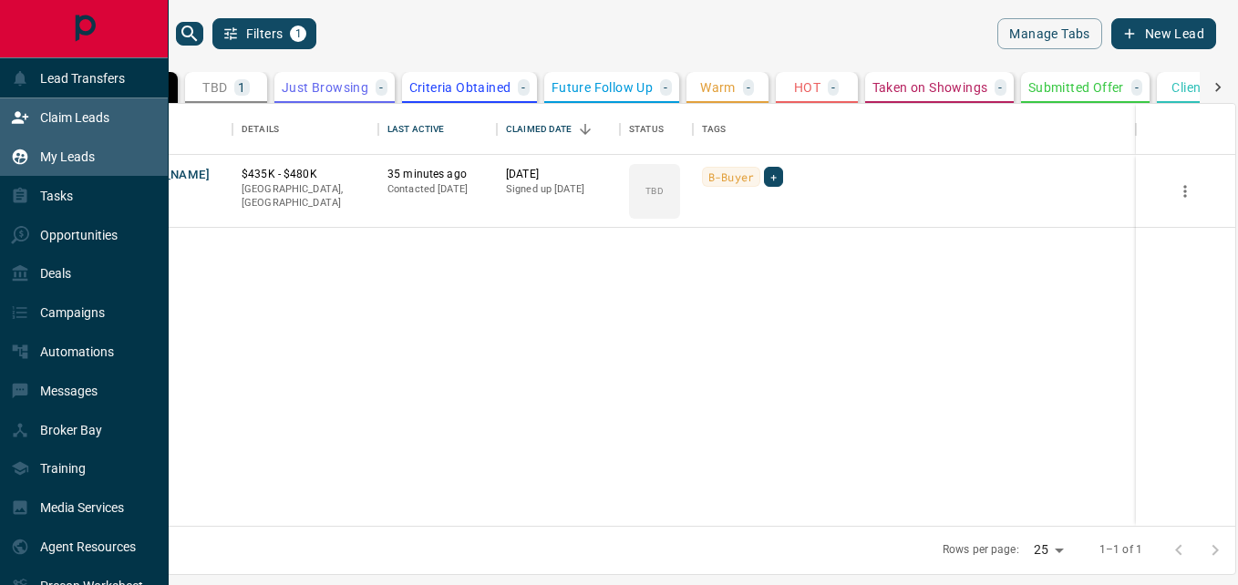
click at [73, 118] on p "Claim Leads" at bounding box center [74, 117] width 69 height 15
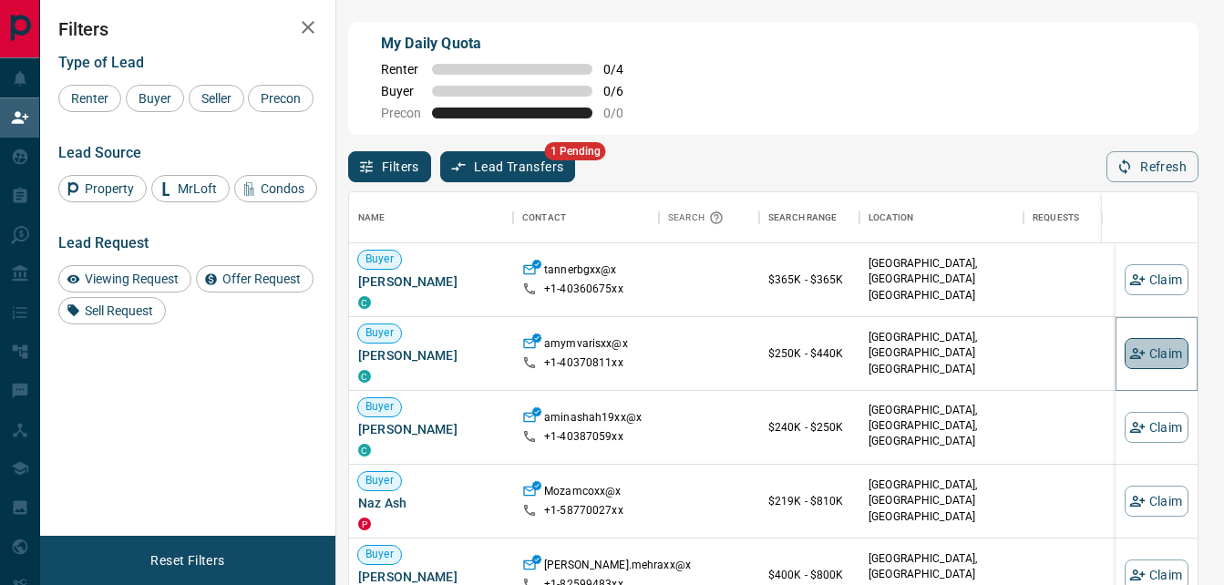
click at [1150, 362] on button "Claim" at bounding box center [1157, 353] width 64 height 31
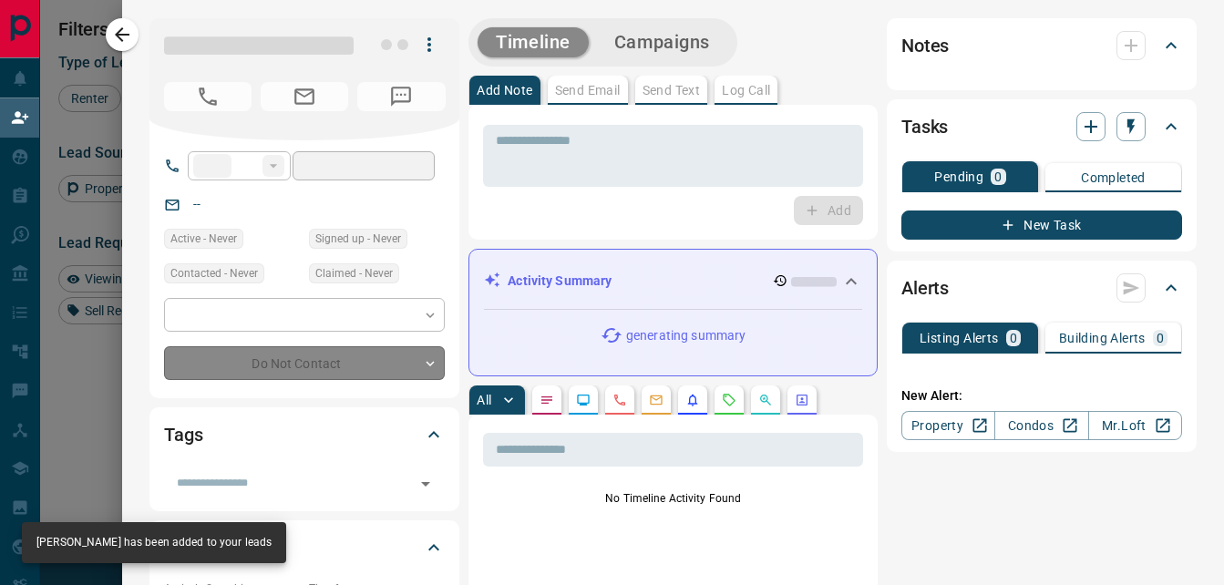
type input "**"
type input "**********"
type input "**"
